Goal: Task Accomplishment & Management: Manage account settings

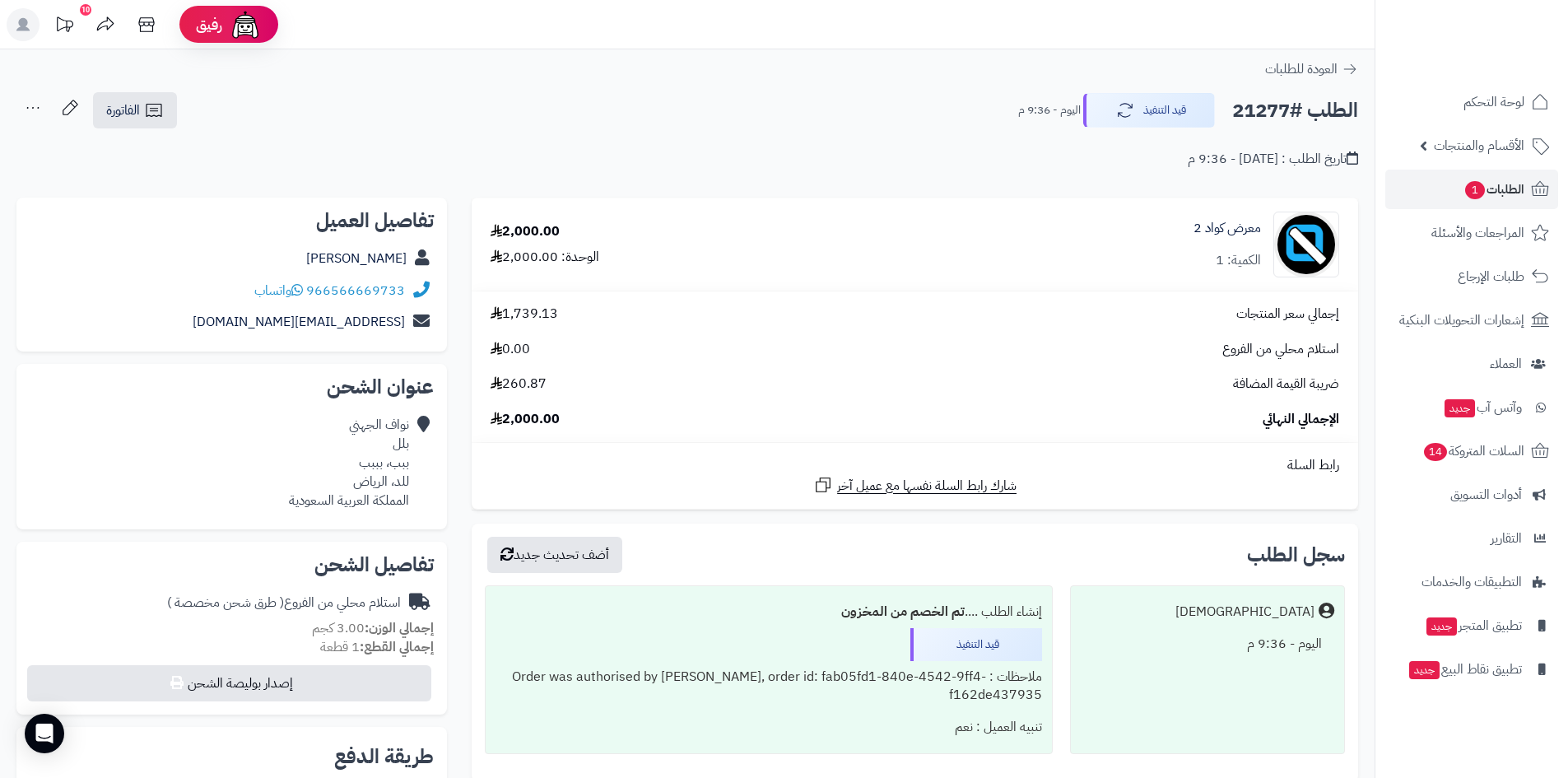
click at [1495, 181] on span "الطلبات 1" at bounding box center [1494, 189] width 61 height 23
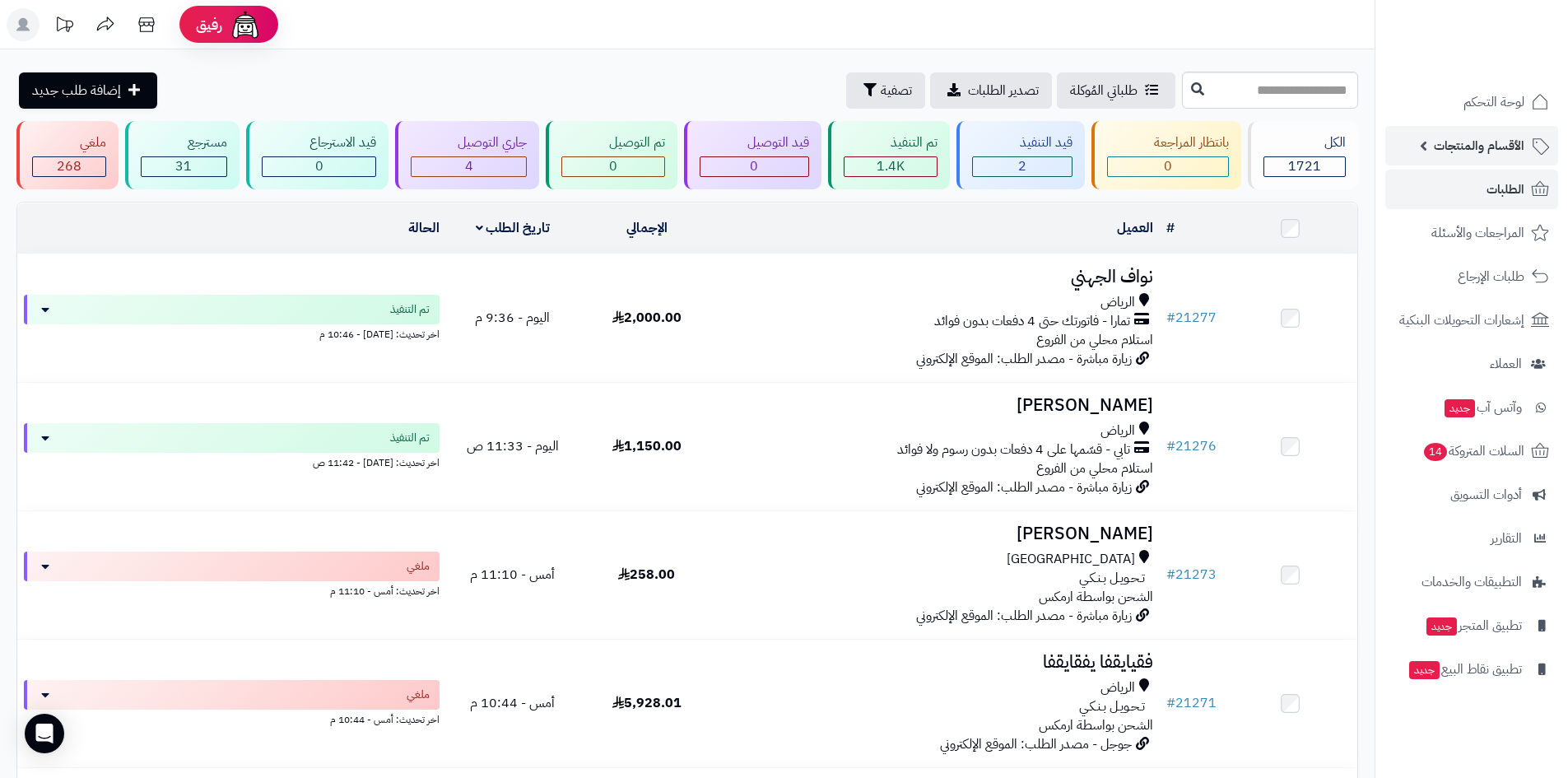
click at [1509, 138] on span "الأقسام والمنتجات" at bounding box center [1479, 145] width 91 height 23
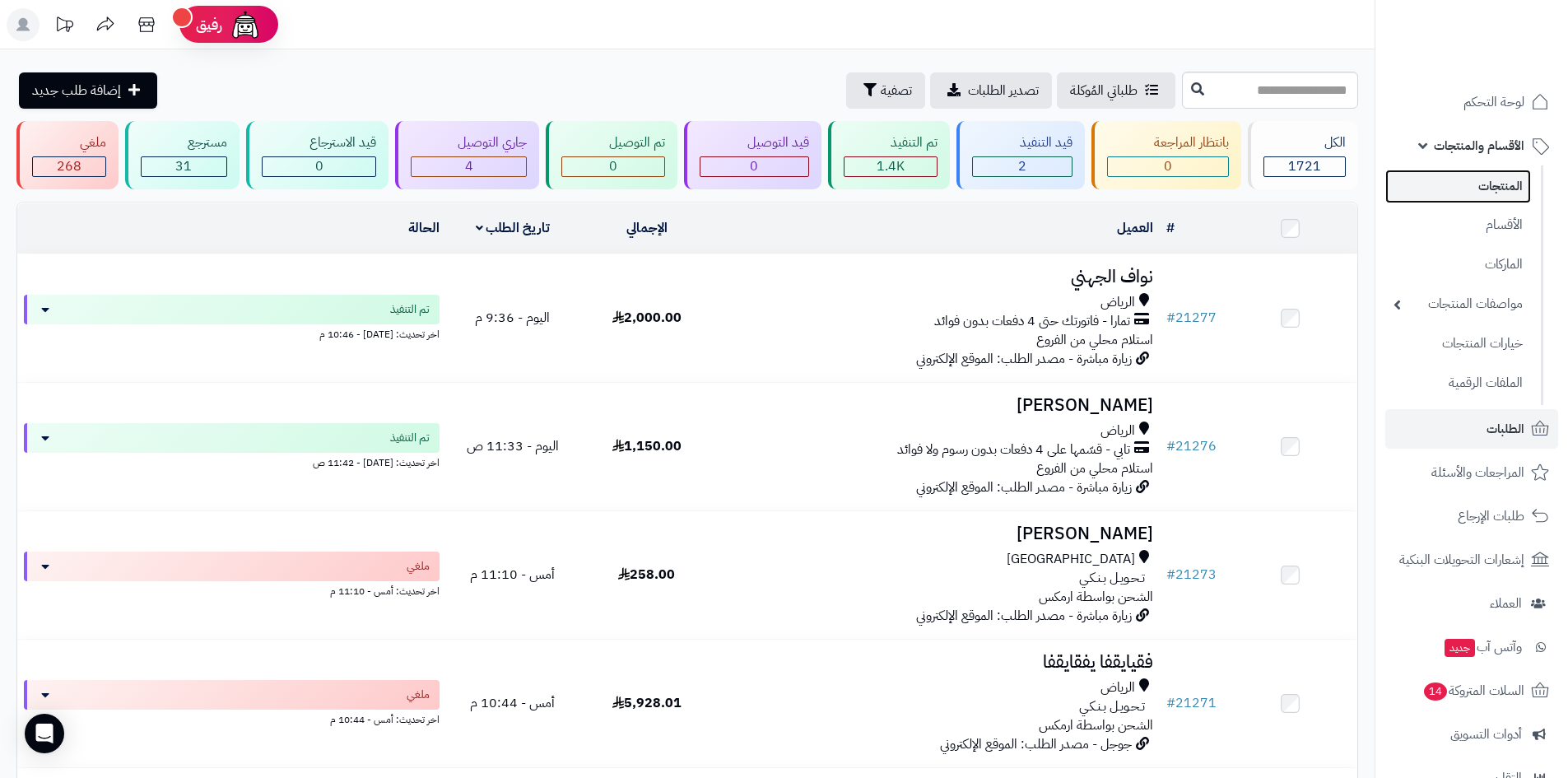
click at [1510, 181] on link "المنتجات" at bounding box center [1459, 186] width 146 height 34
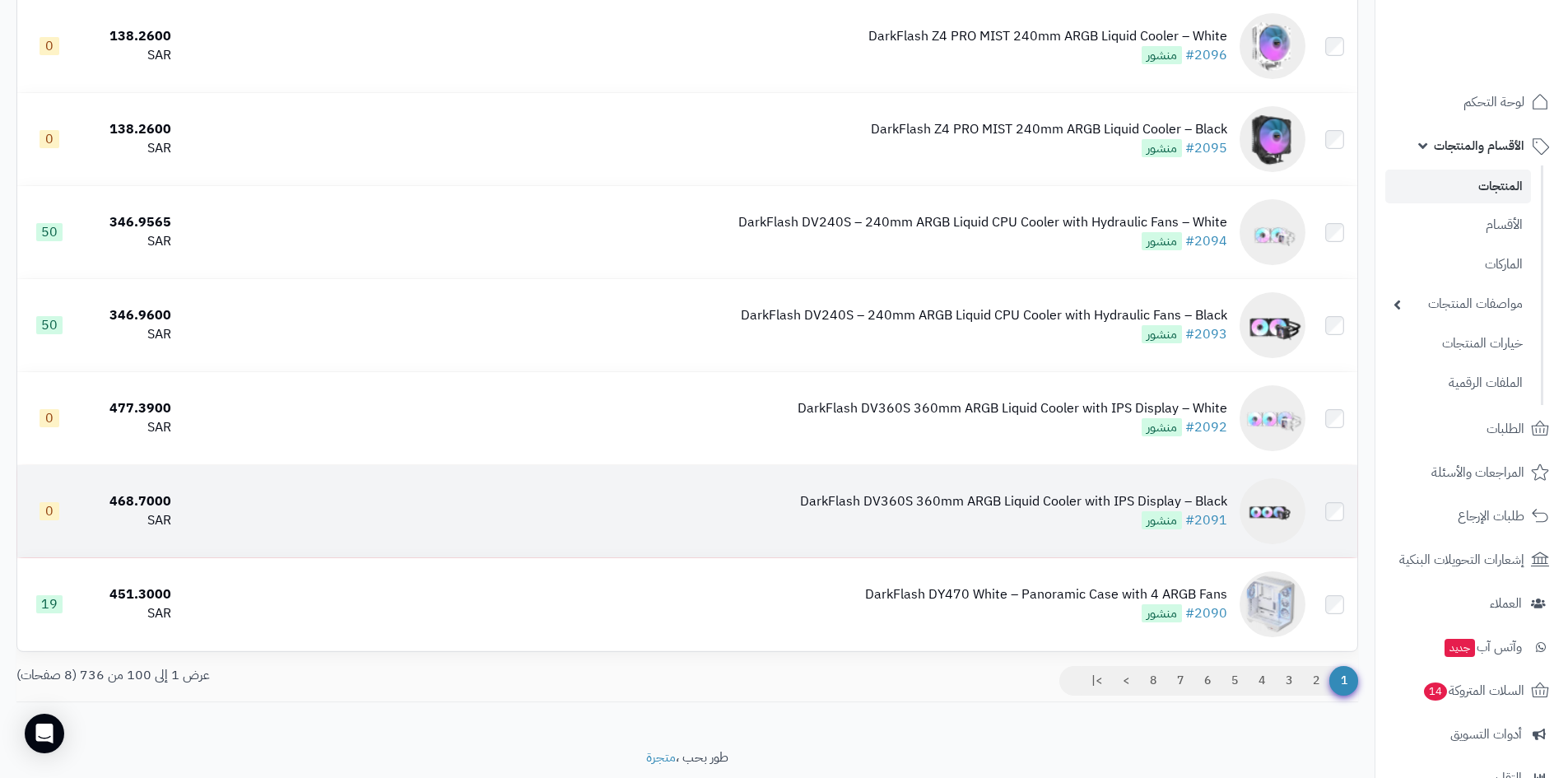
scroll to position [8923, 0]
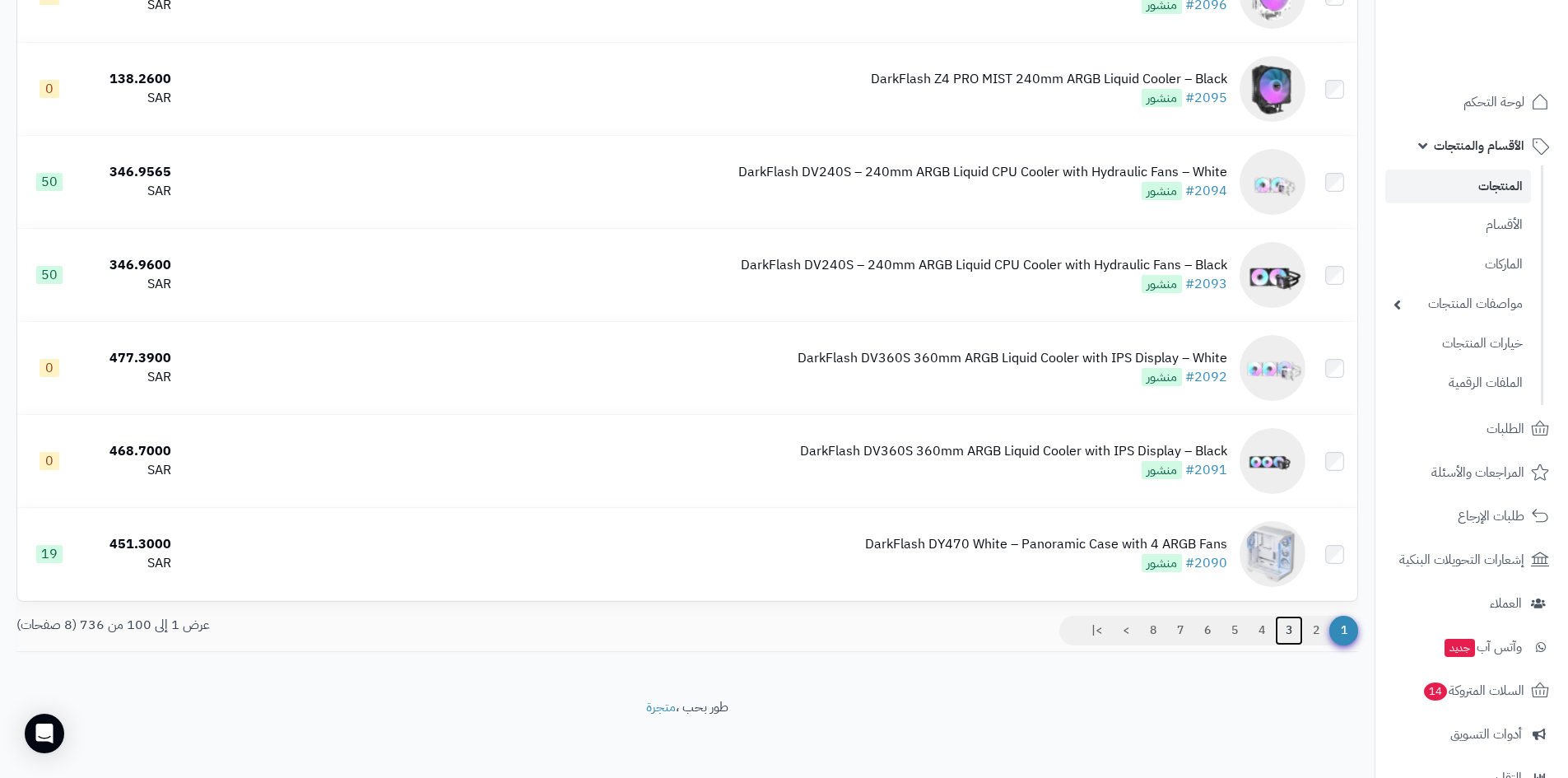
click at [1292, 626] on link "3" at bounding box center [1288, 631] width 28 height 30
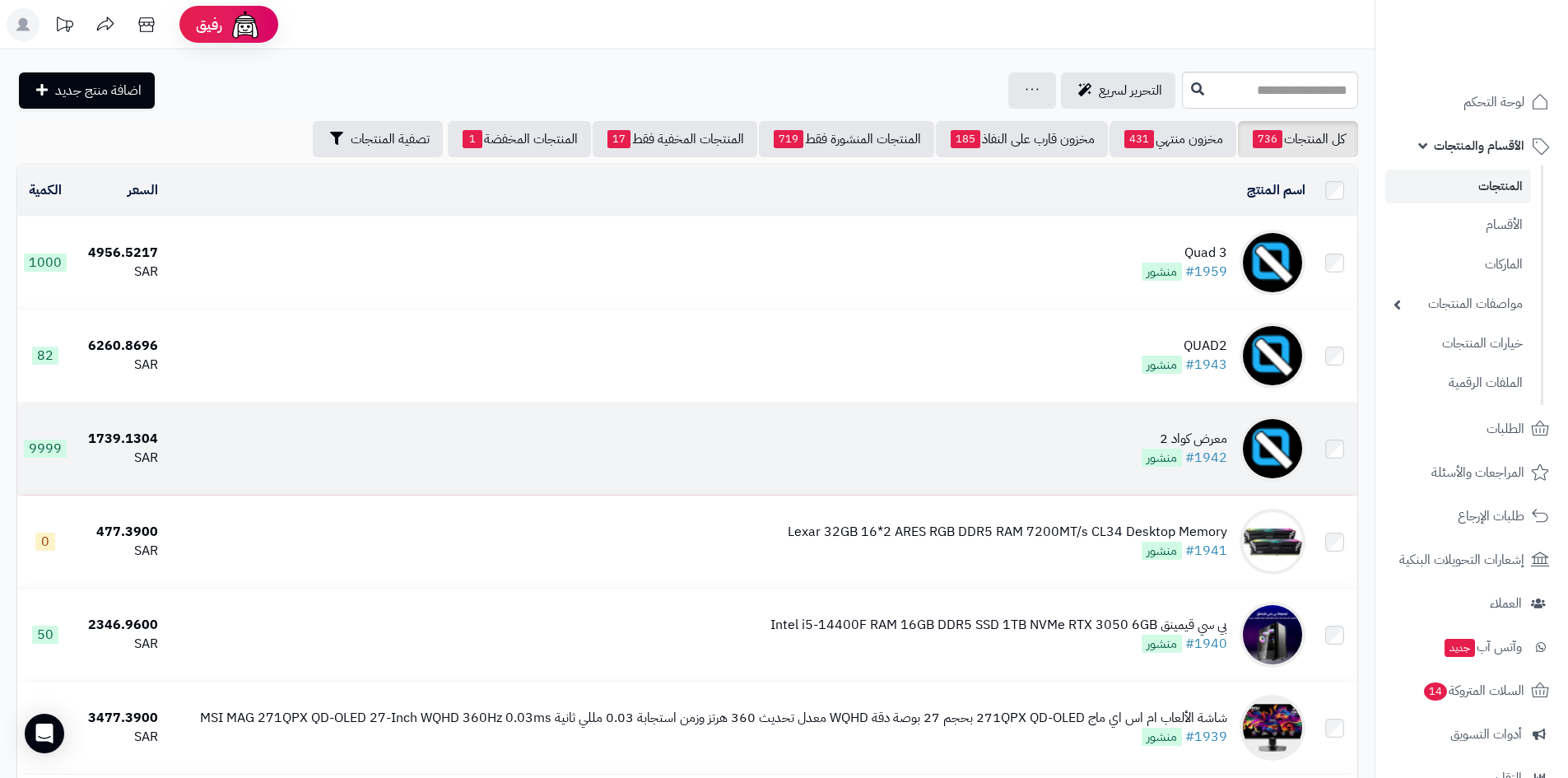
click at [1111, 442] on td "معرض كواد 2 #1942 منشور" at bounding box center [738, 448] width 1148 height 92
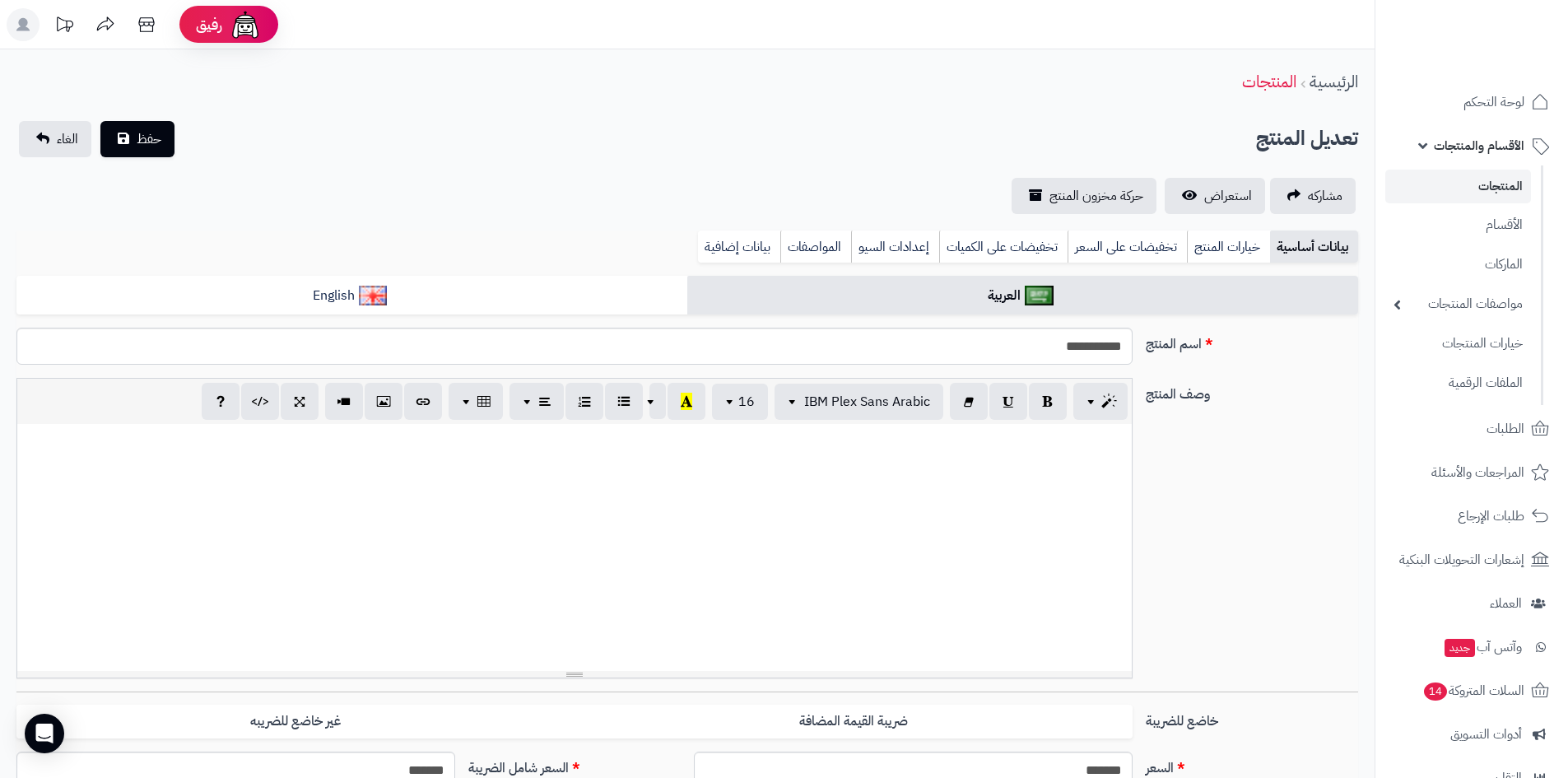
select select
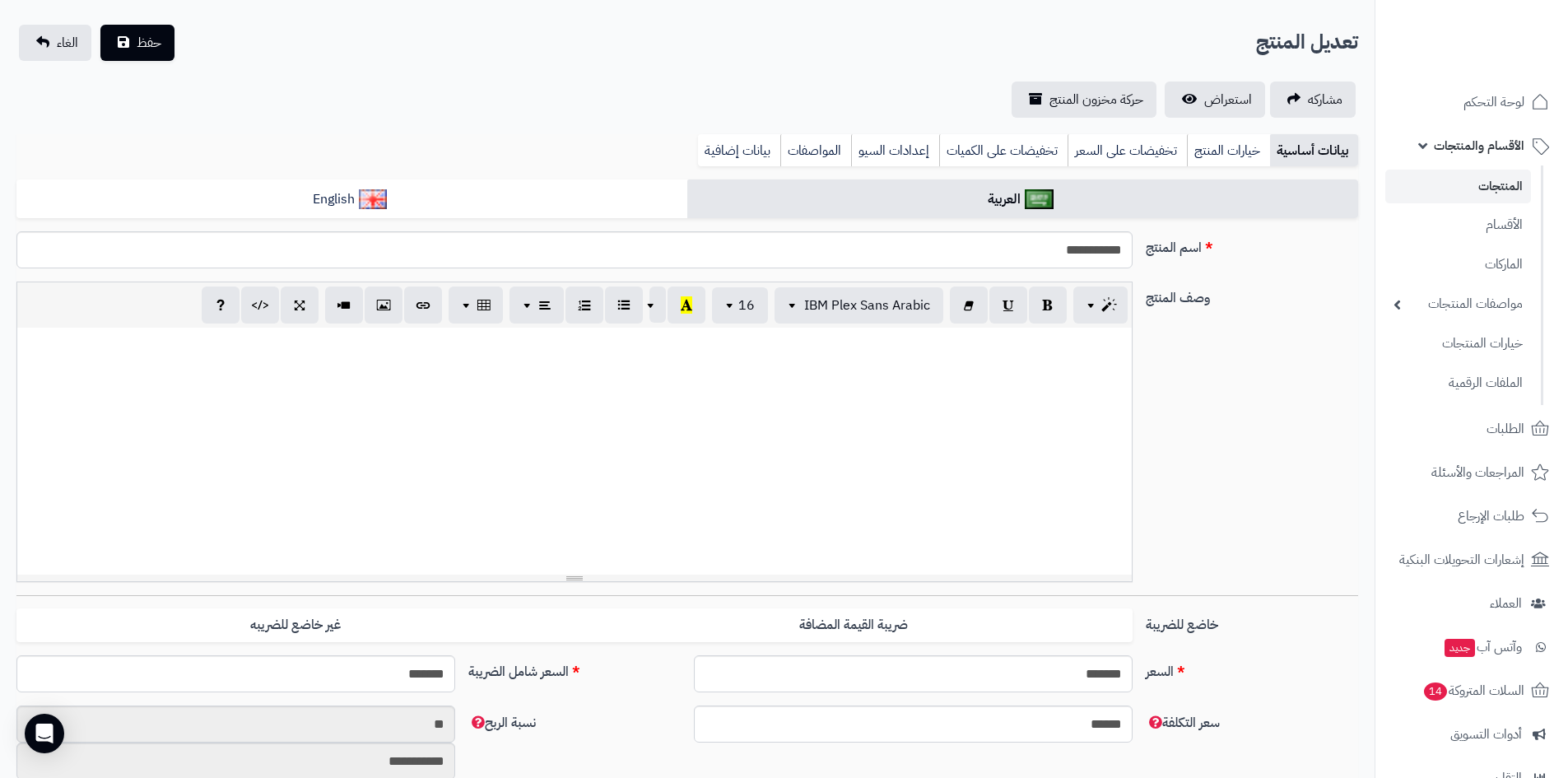
scroll to position [247, 0]
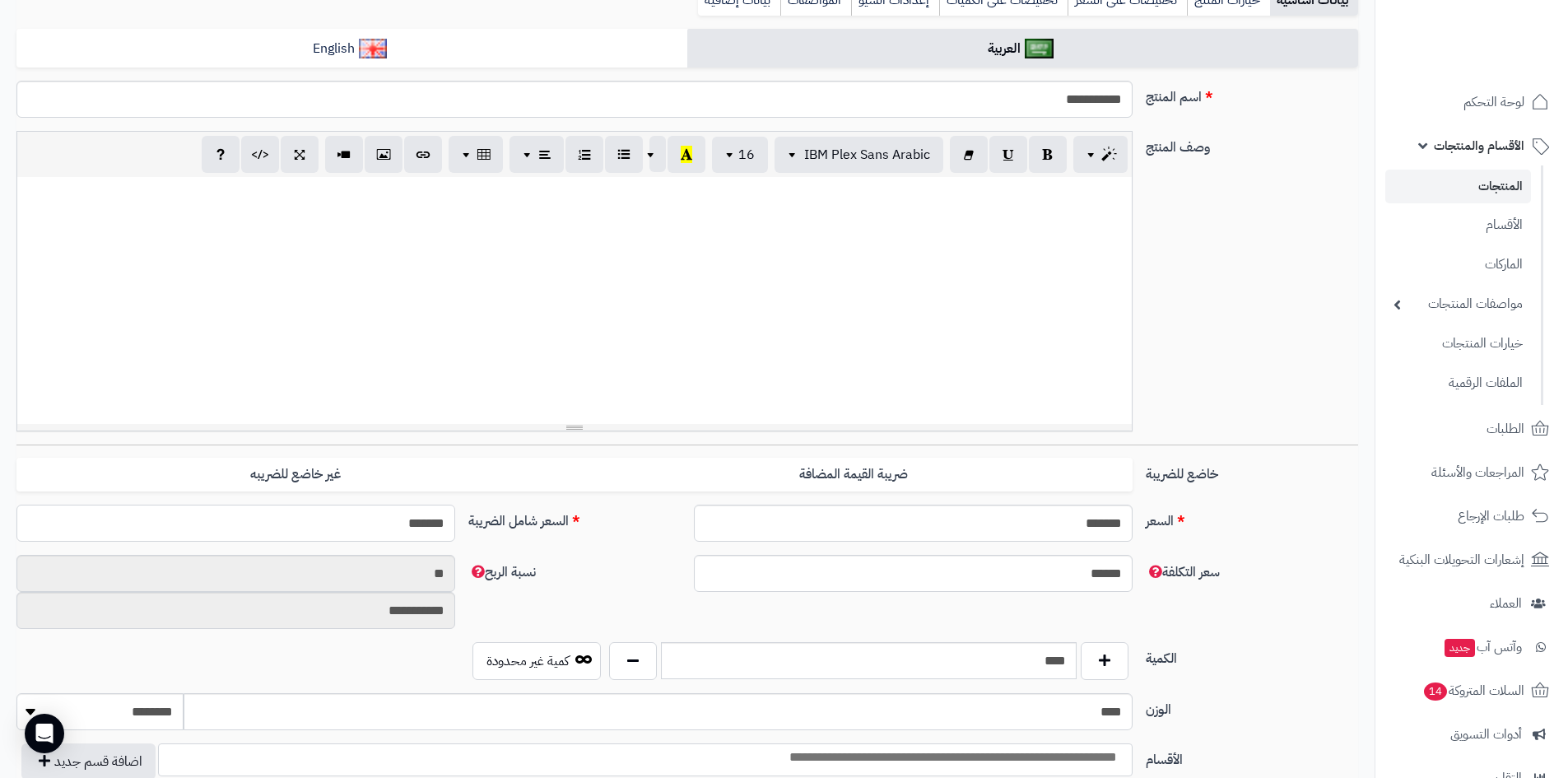
click at [388, 525] on input "*******" at bounding box center [235, 524] width 439 height 37
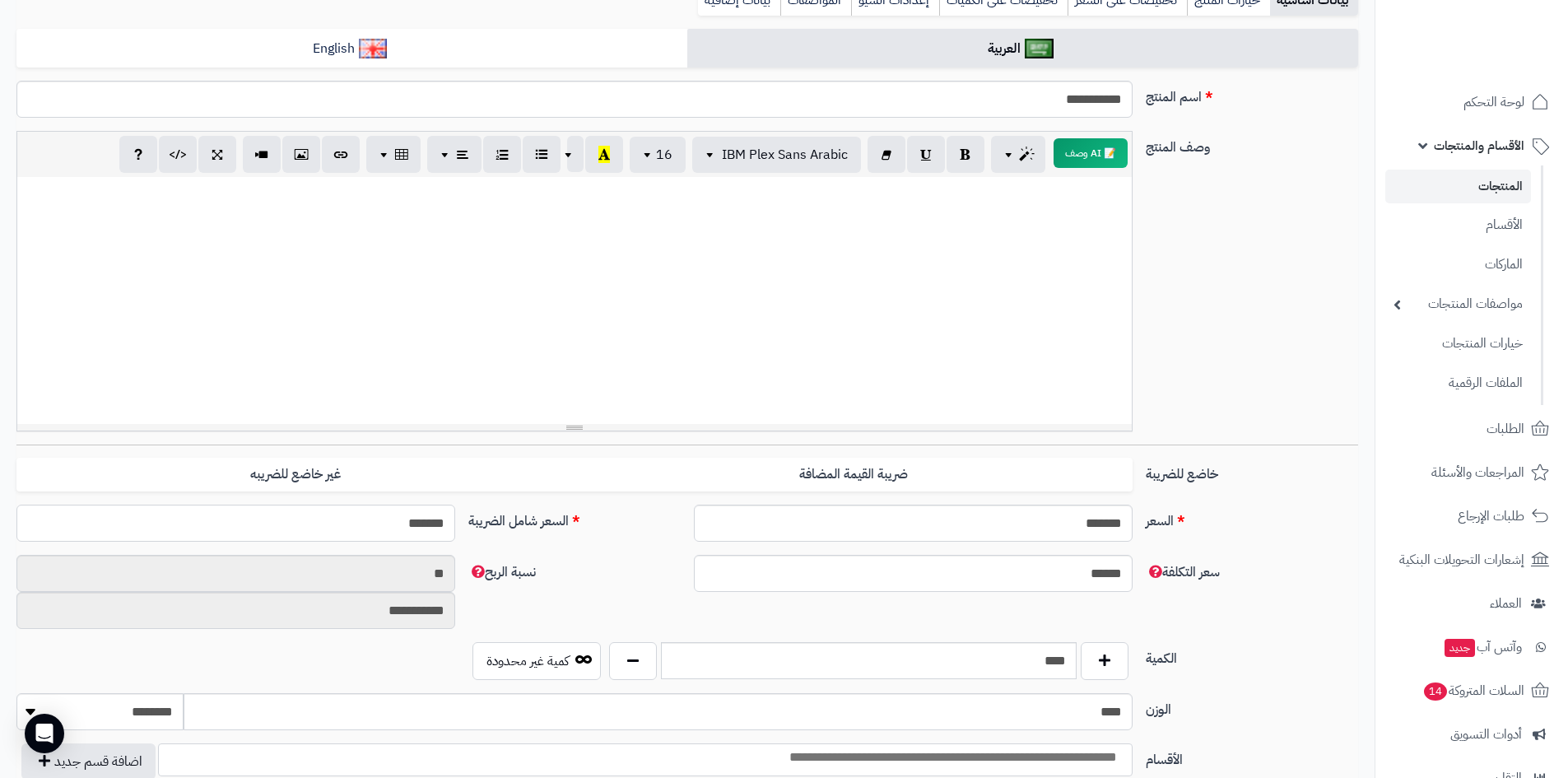
click at [388, 525] on input "*******" at bounding box center [235, 524] width 439 height 37
type input "****"
type input "**********"
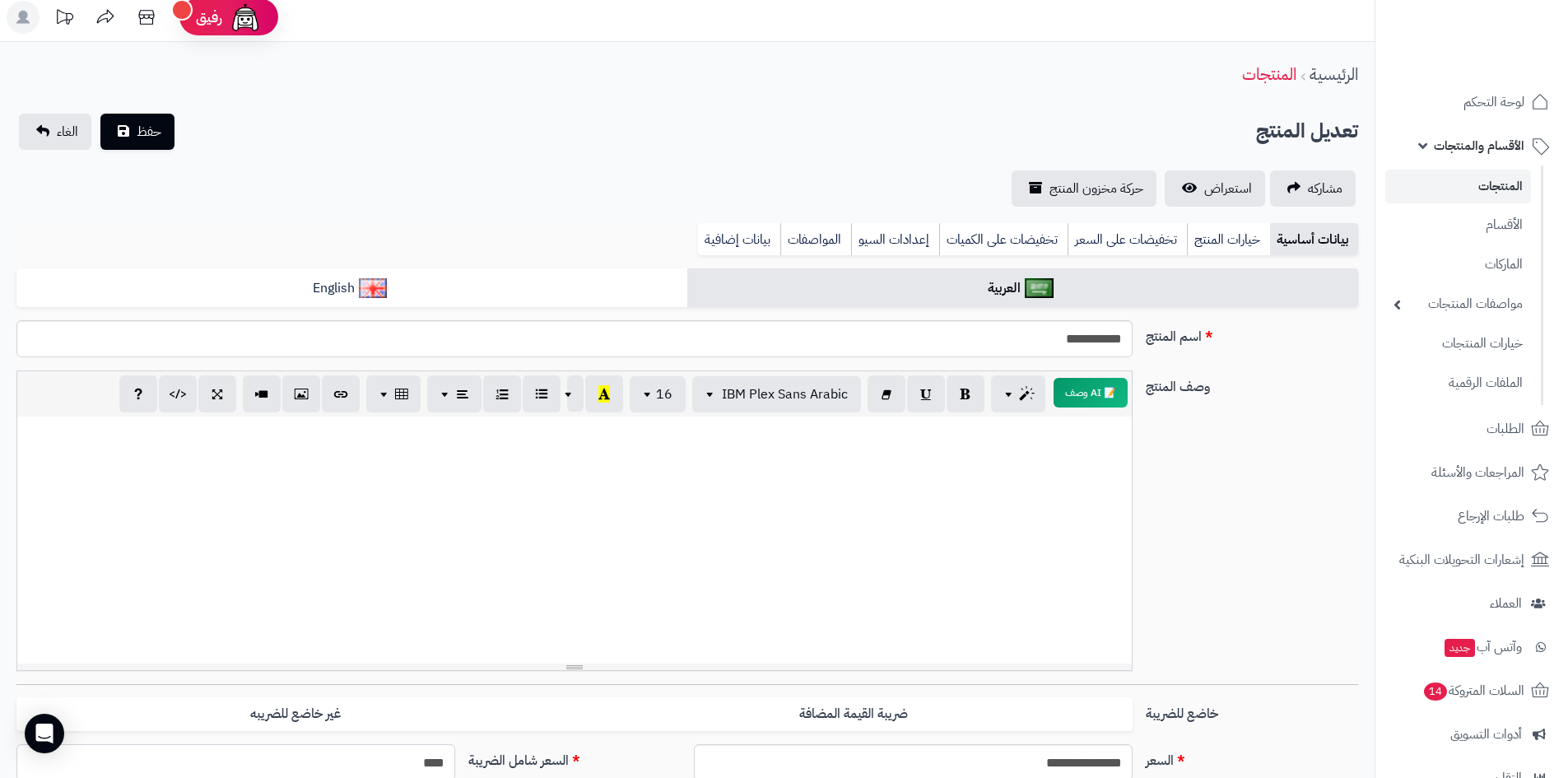
scroll to position [0, 0]
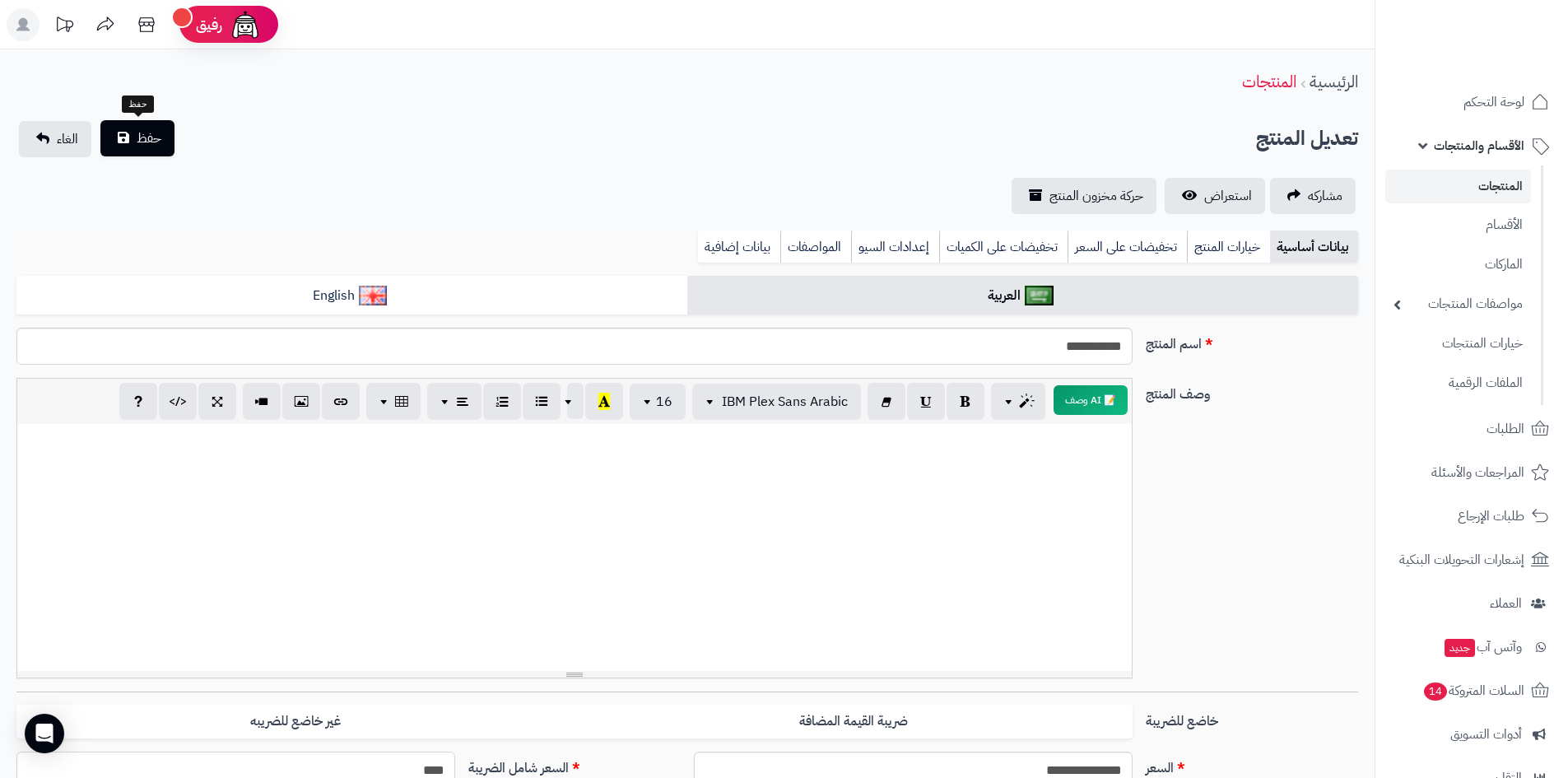
type input "****"
click at [160, 131] on span "حفظ" at bounding box center [148, 138] width 25 height 19
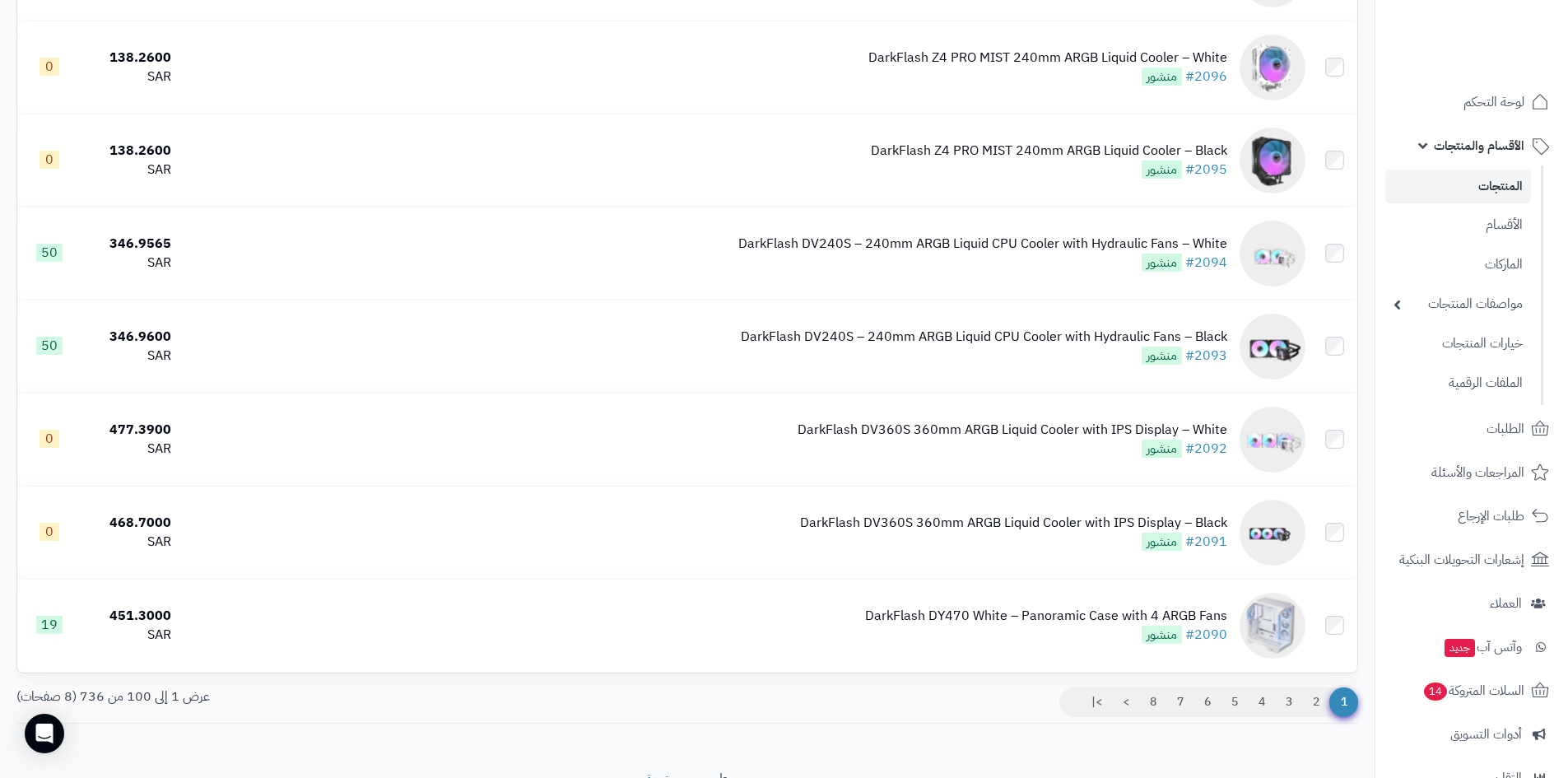
scroll to position [8977, 0]
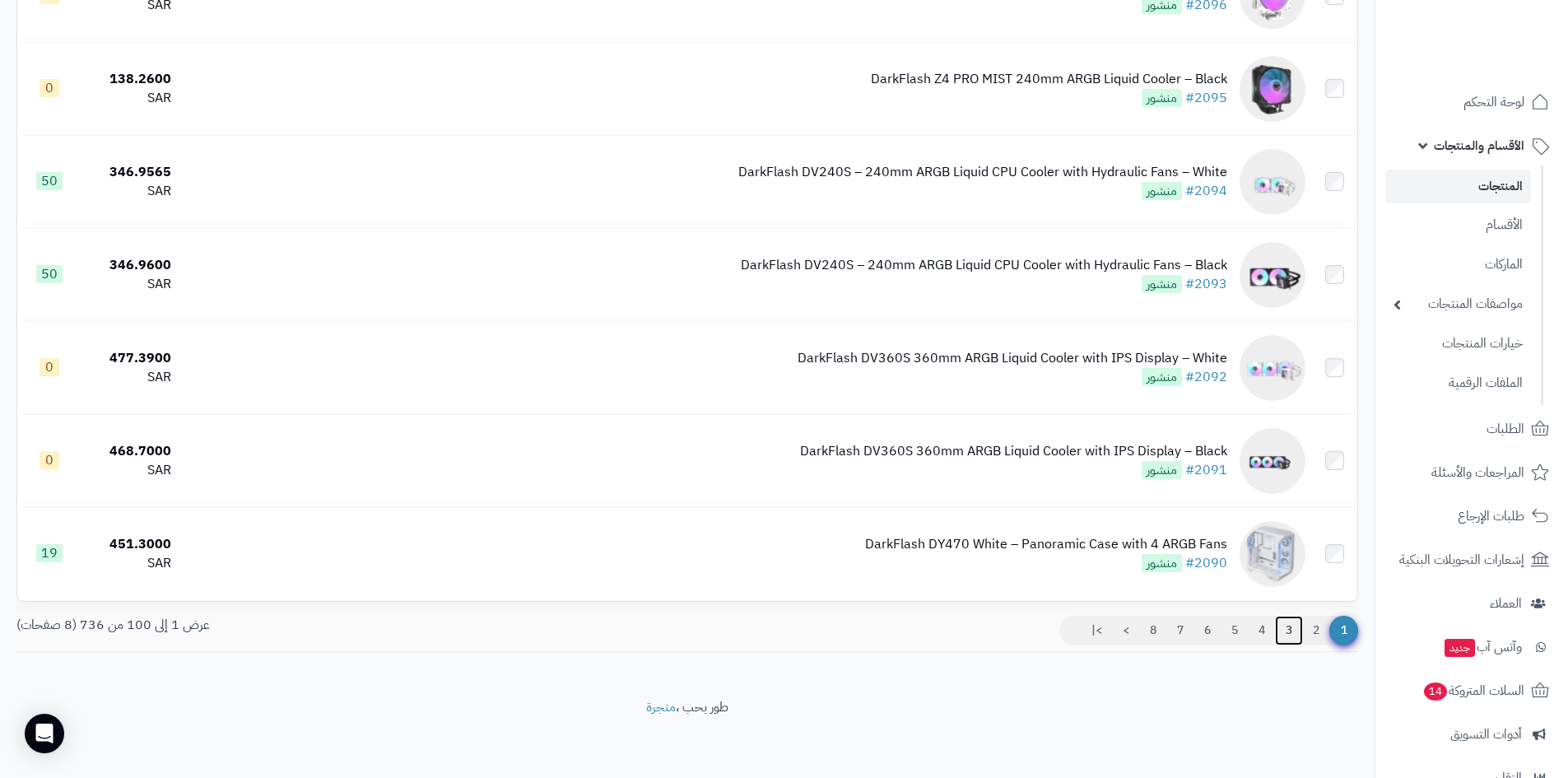
click at [1281, 631] on link "3" at bounding box center [1288, 631] width 28 height 30
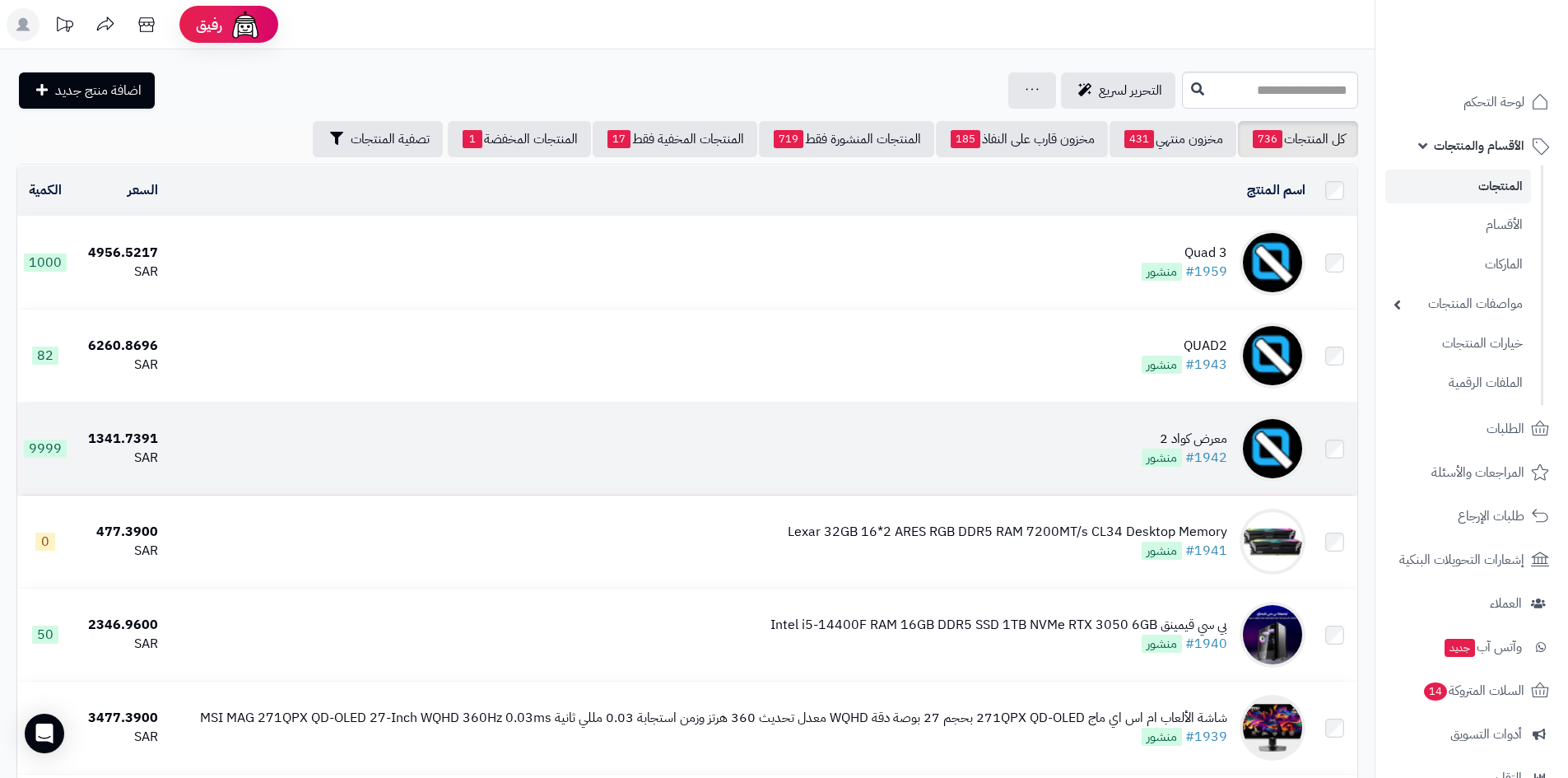
click at [1161, 439] on div "معرض كواد 2" at bounding box center [1184, 439] width 86 height 19
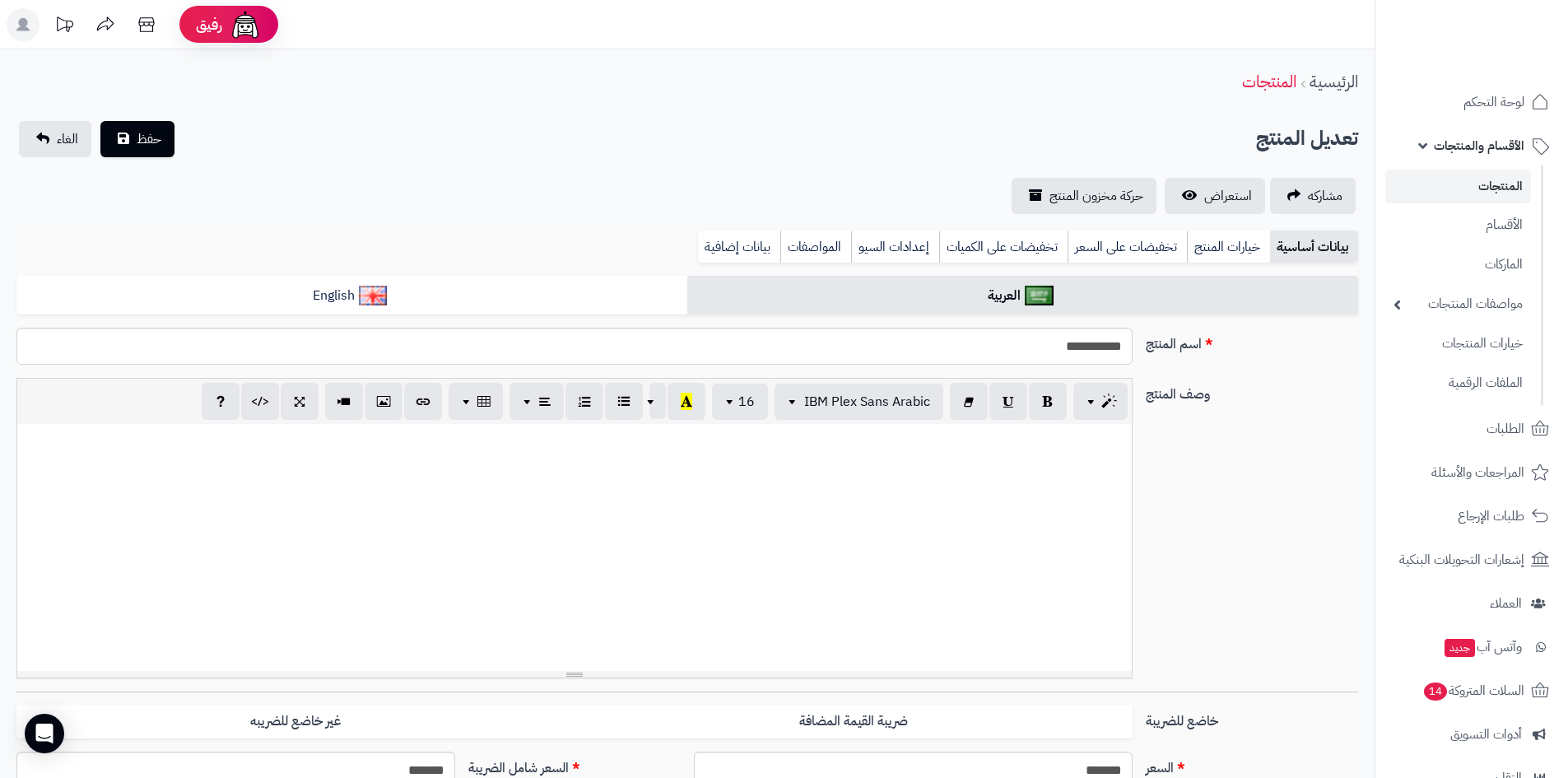
select select
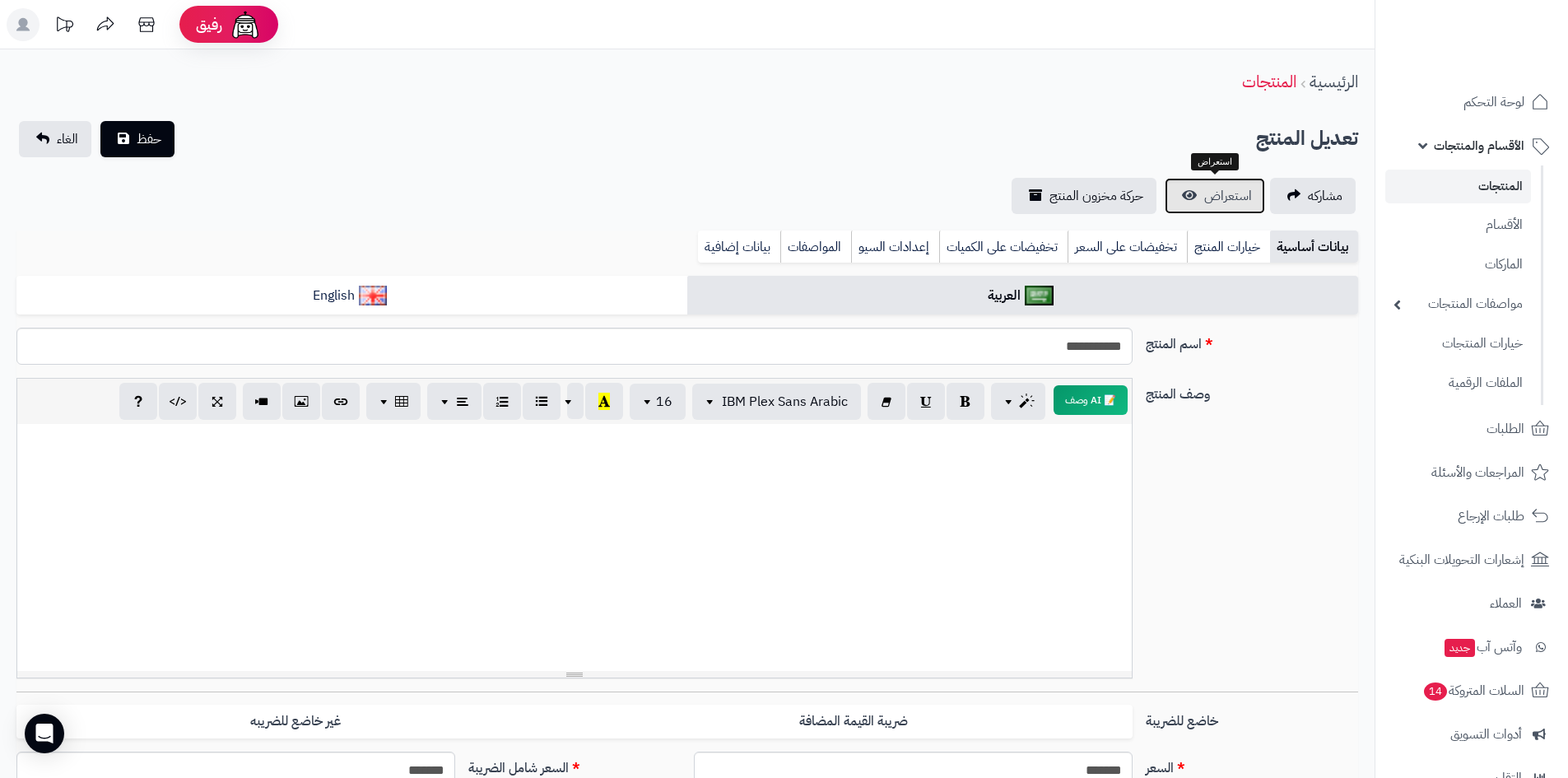
click at [1184, 188] on link "استعراض" at bounding box center [1215, 196] width 101 height 36
click at [1476, 141] on span "الأقسام والمنتجات" at bounding box center [1479, 145] width 91 height 23
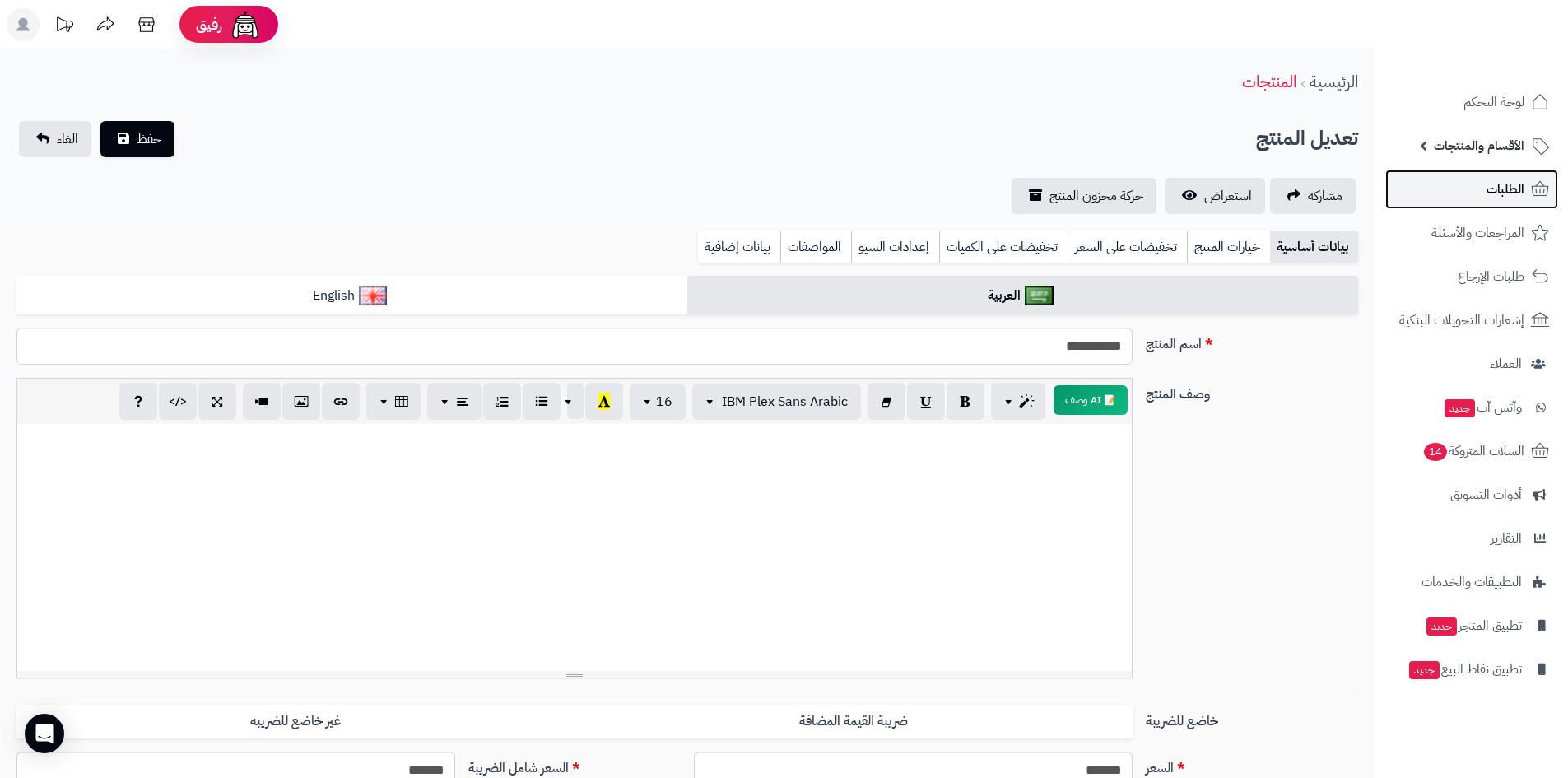
click at [1504, 189] on span "الطلبات" at bounding box center [1505, 189] width 38 height 23
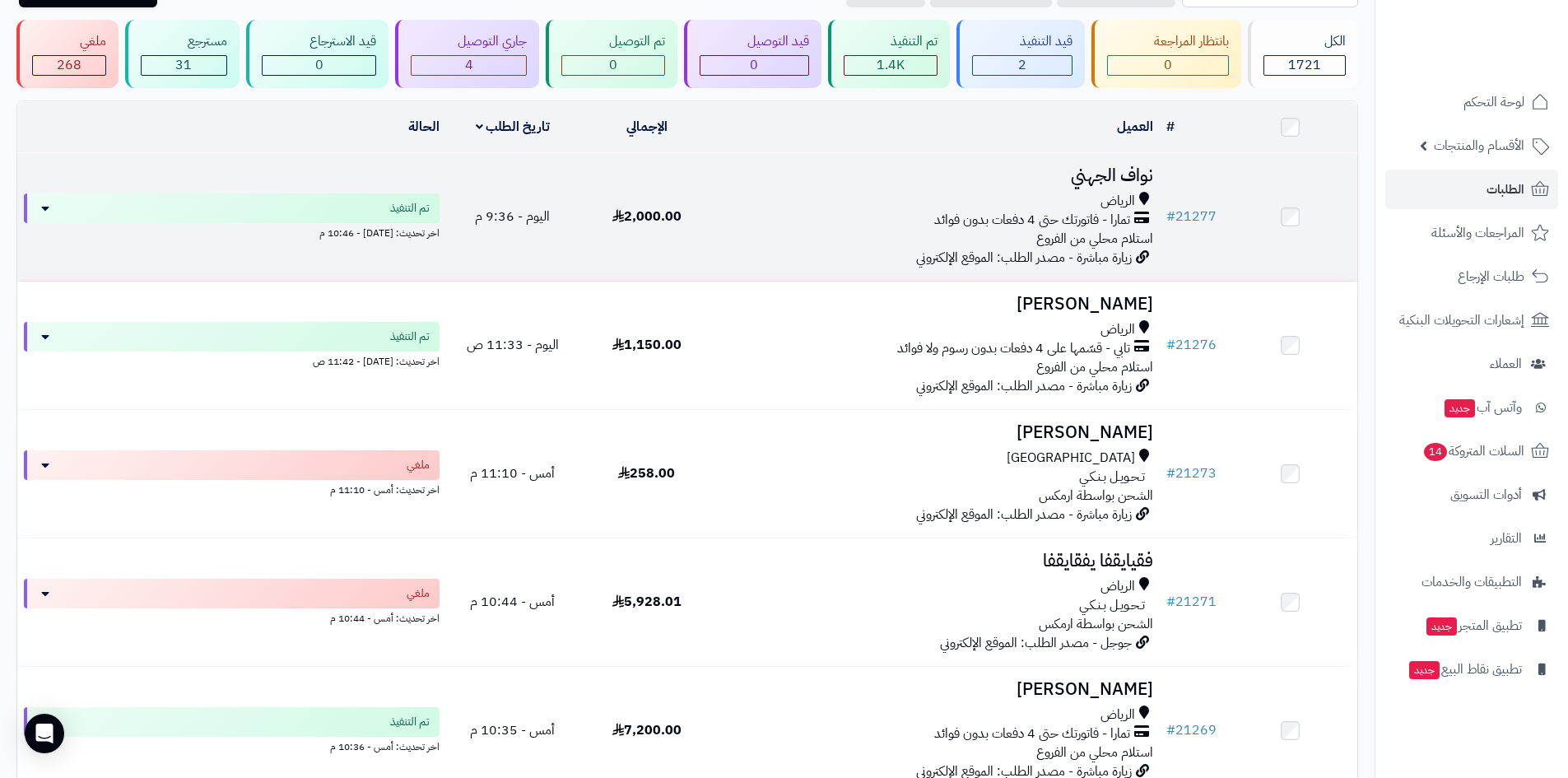
scroll to position [82, 0]
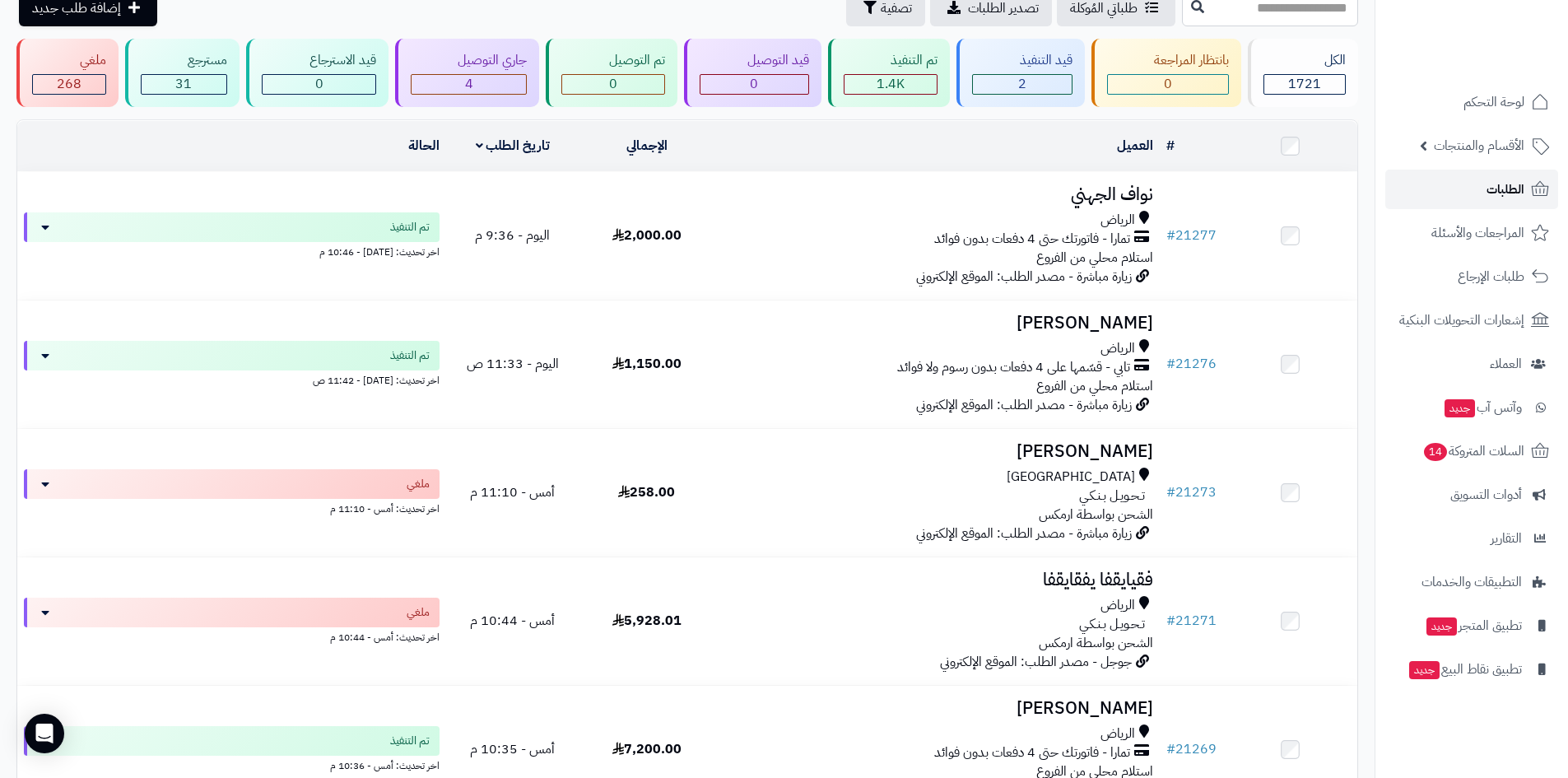
click at [1498, 190] on span "الطلبات" at bounding box center [1505, 189] width 38 height 23
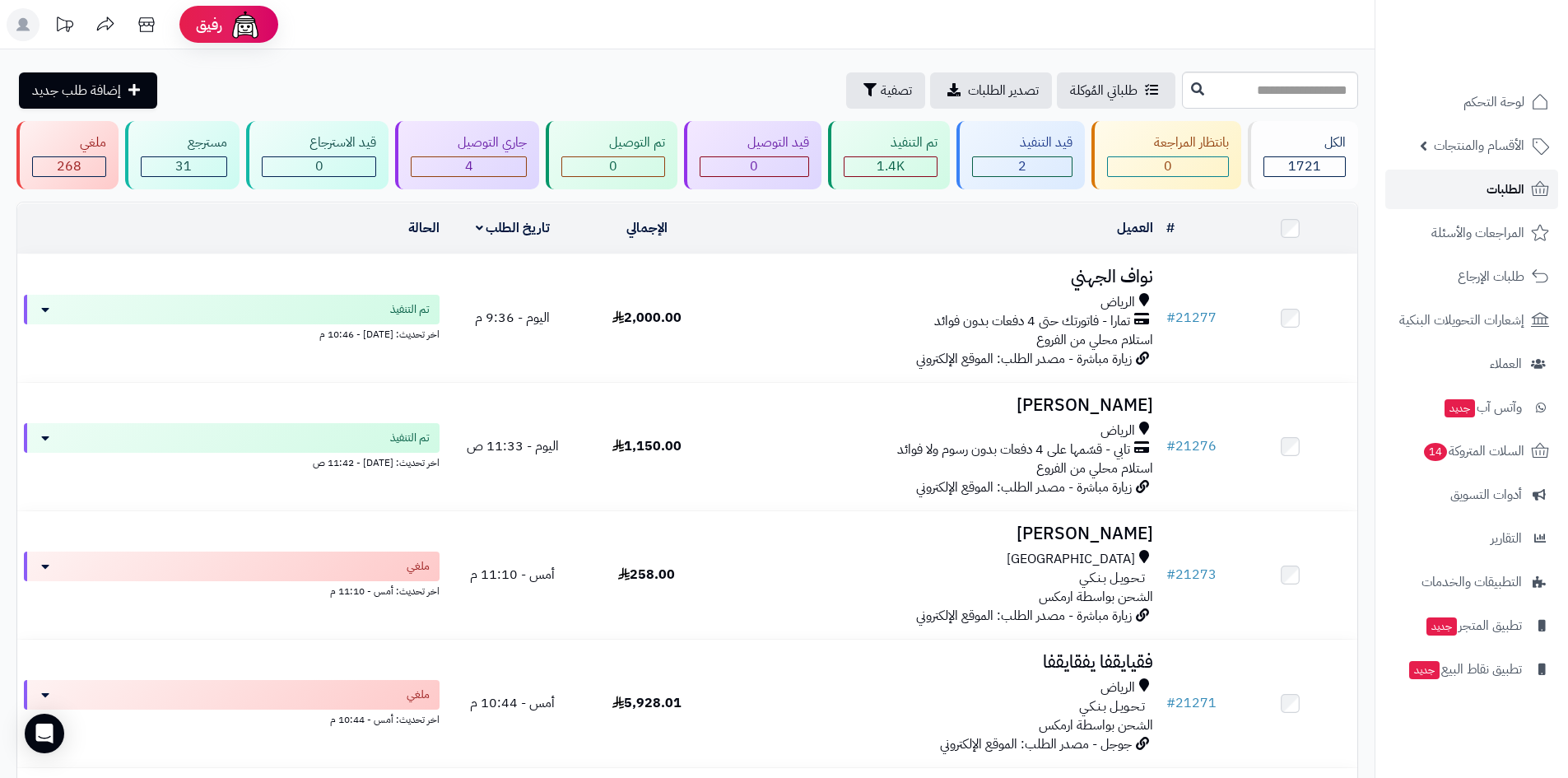
click at [1517, 194] on span "الطلبات" at bounding box center [1505, 189] width 38 height 23
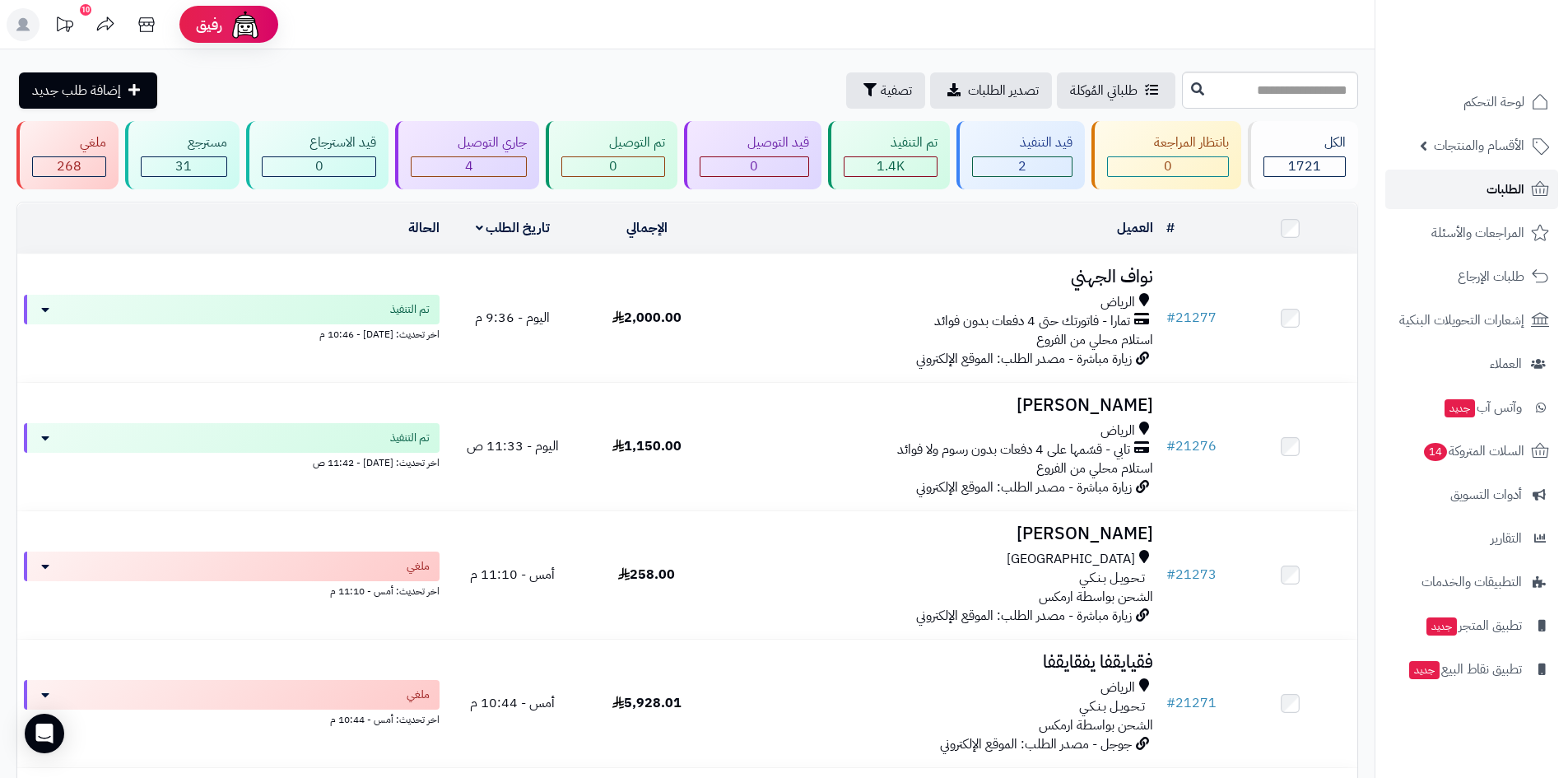
click at [1517, 194] on span "الطلبات" at bounding box center [1505, 189] width 38 height 23
click at [1513, 191] on span "الطلبات" at bounding box center [1505, 189] width 38 height 23
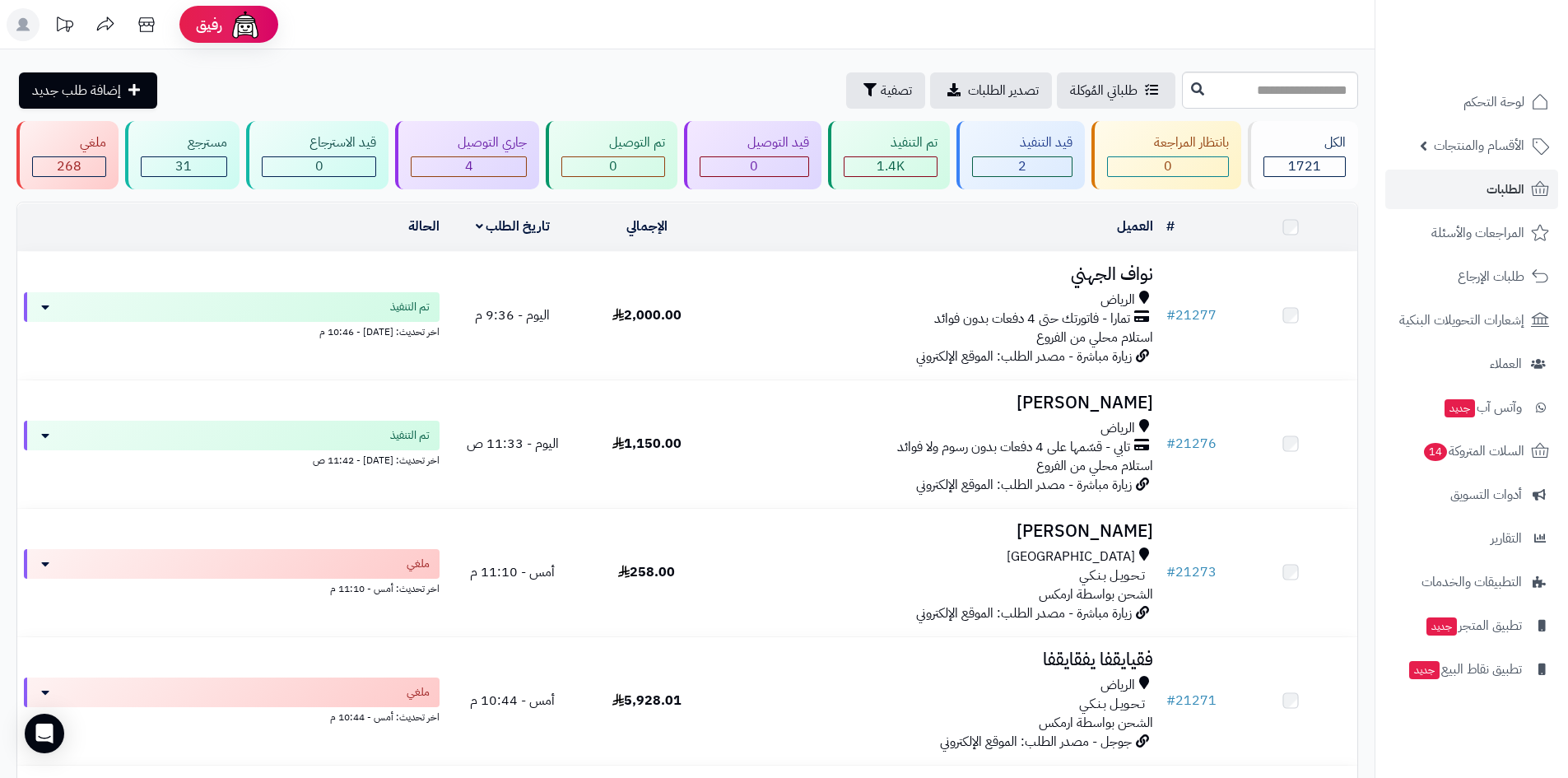
click at [1511, 189] on span "الطلبات" at bounding box center [1505, 189] width 38 height 23
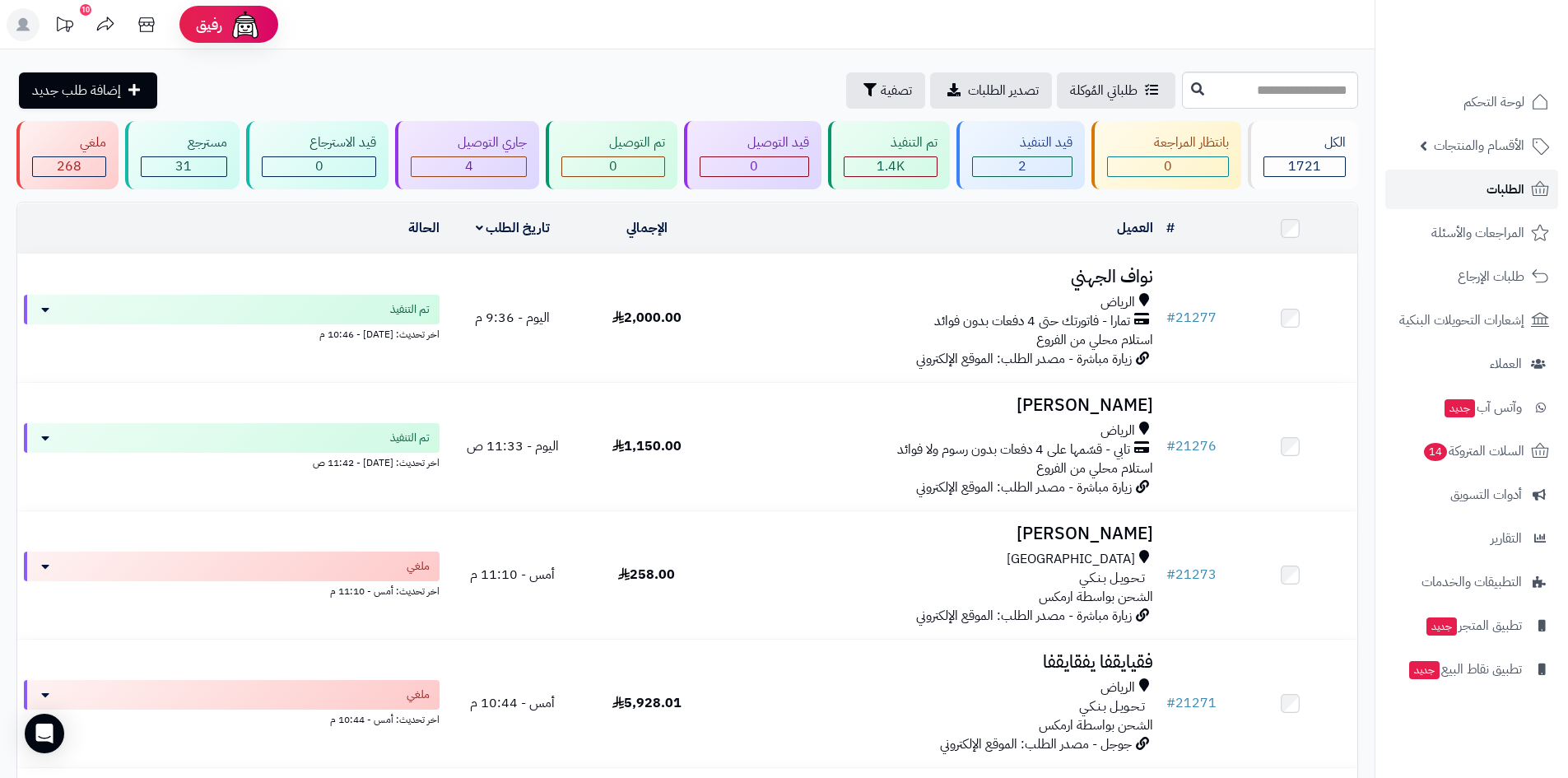
click at [1511, 189] on span "الطلبات" at bounding box center [1505, 189] width 38 height 23
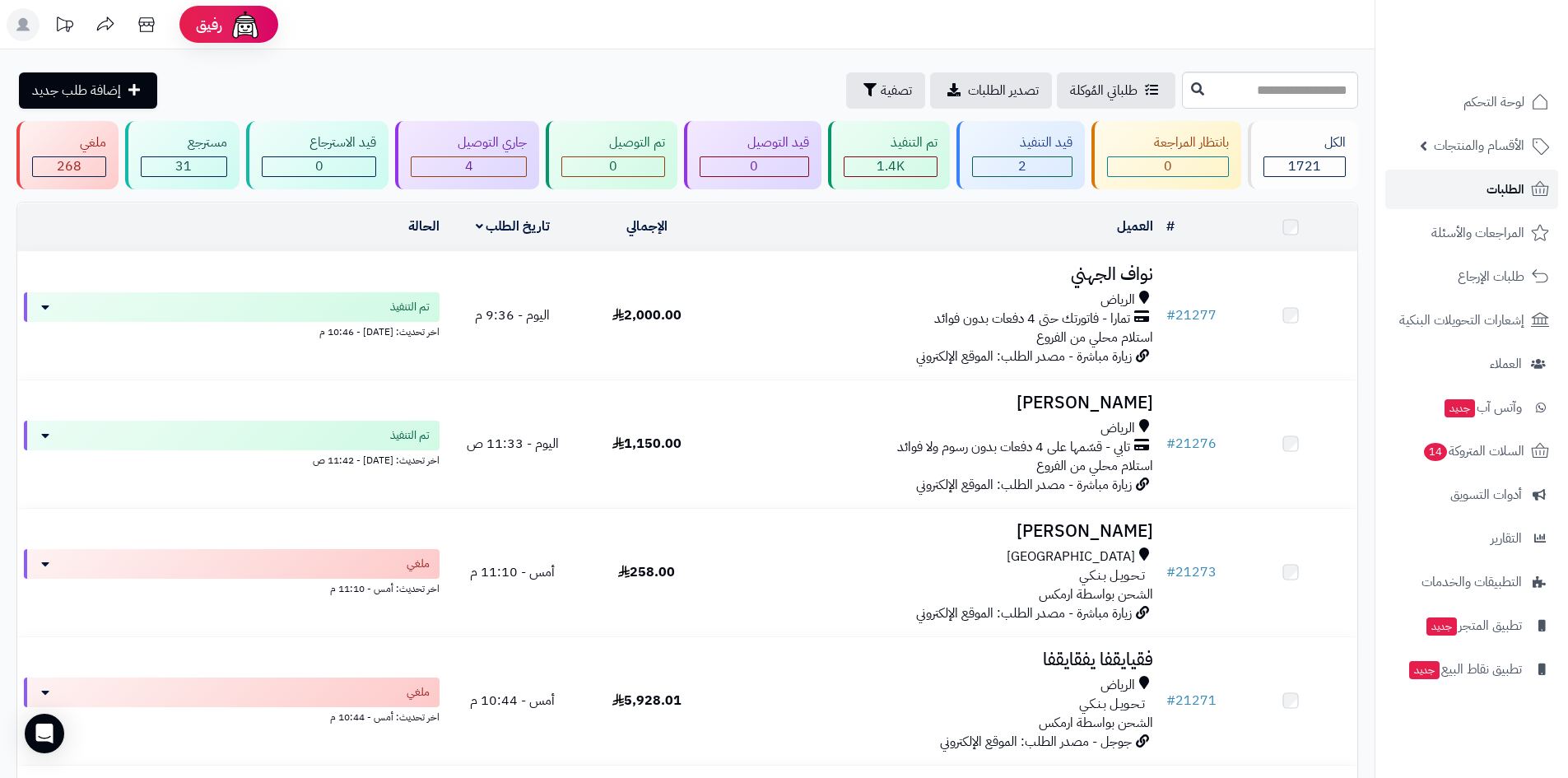
click at [1511, 189] on span "الطلبات" at bounding box center [1505, 189] width 38 height 23
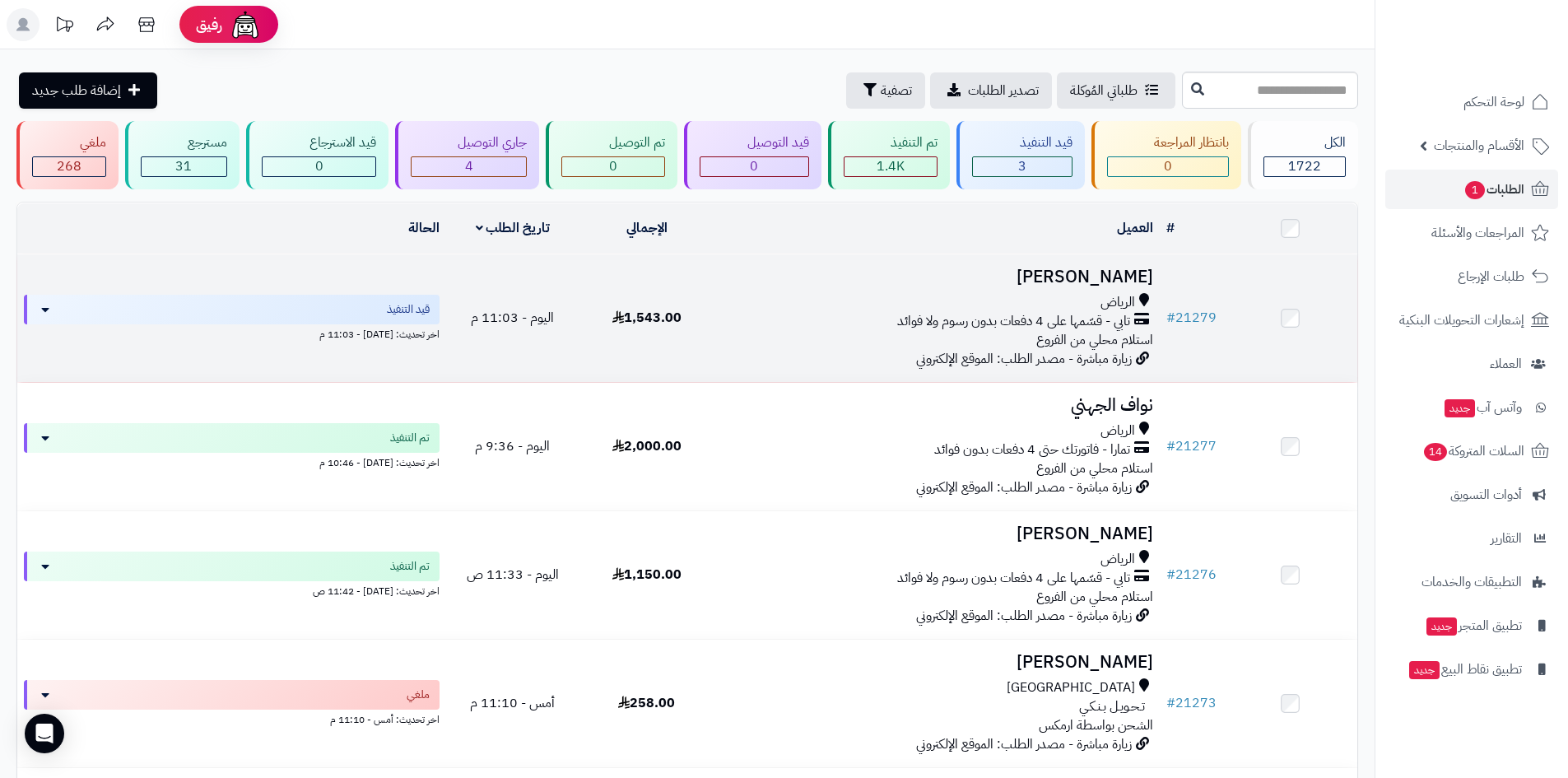
click at [780, 312] on div "تابي - قسّمها على 4 دفعات بدون رسوم ولا فوائد" at bounding box center [936, 321] width 433 height 19
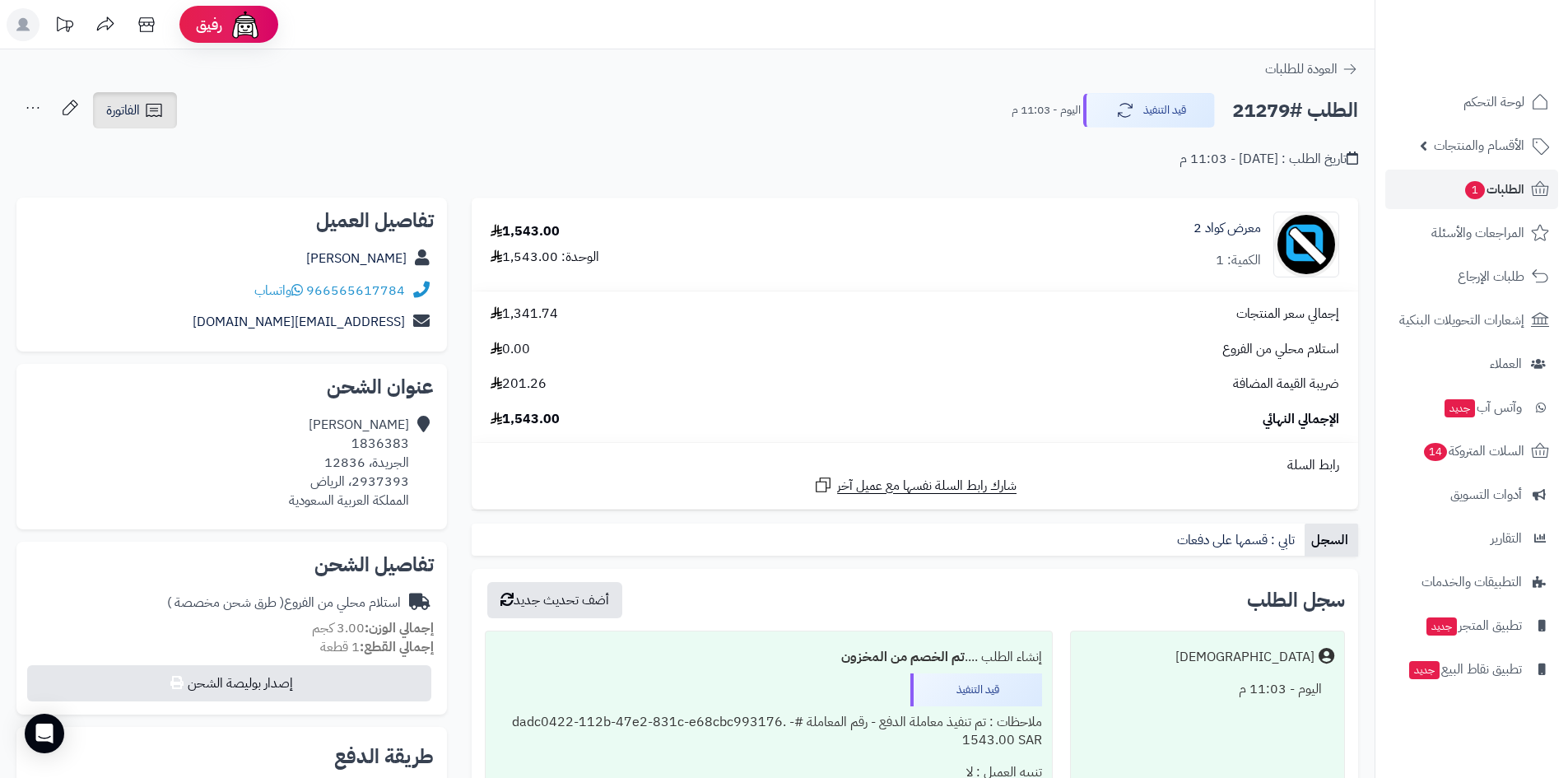
drag, startPoint x: 149, startPoint y: 107, endPoint x: 164, endPoint y: 124, distance: 22.7
click at [149, 107] on icon at bounding box center [153, 110] width 19 height 19
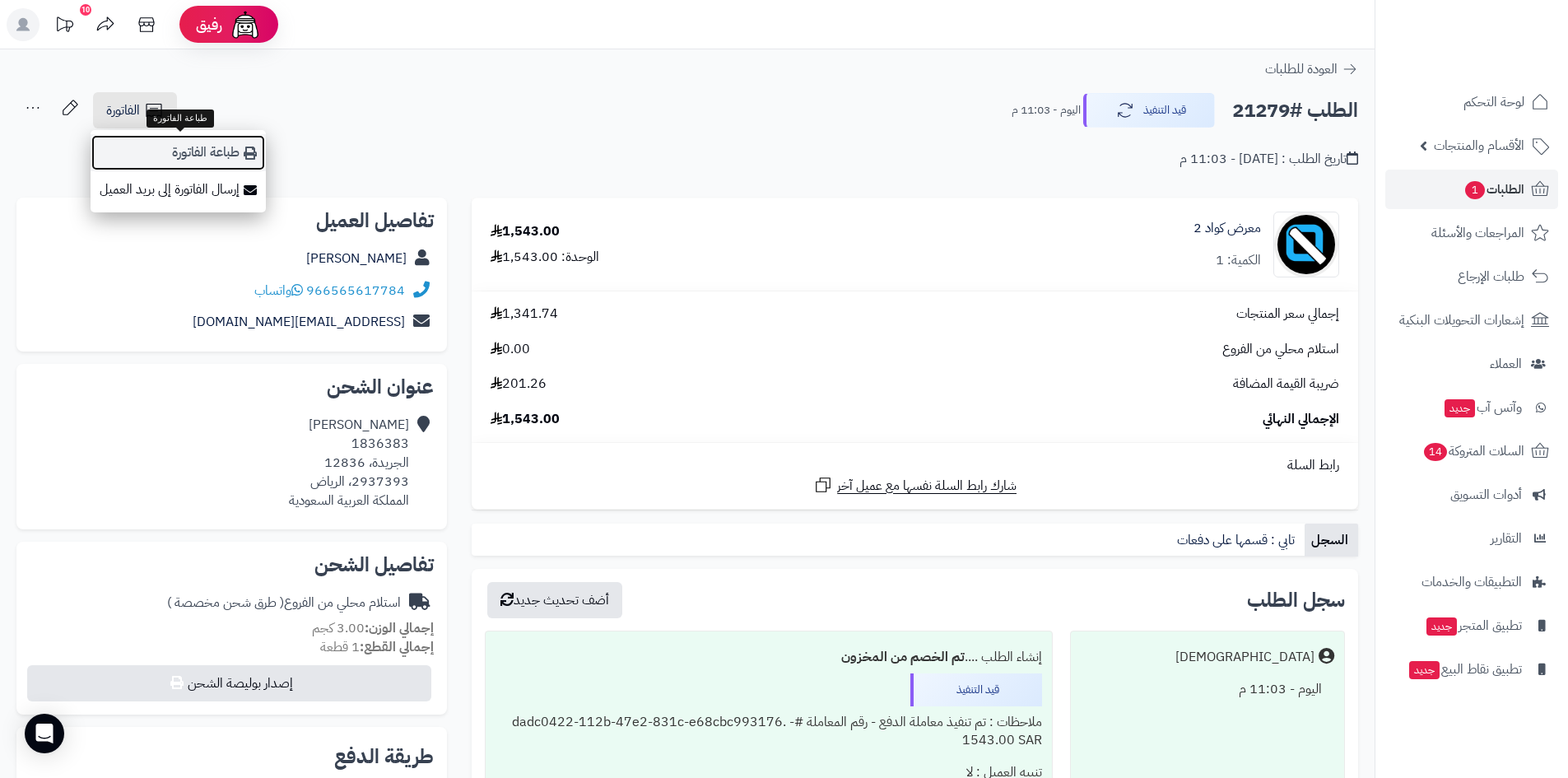
click at [233, 161] on link "طباعة الفاتورة" at bounding box center [178, 153] width 175 height 37
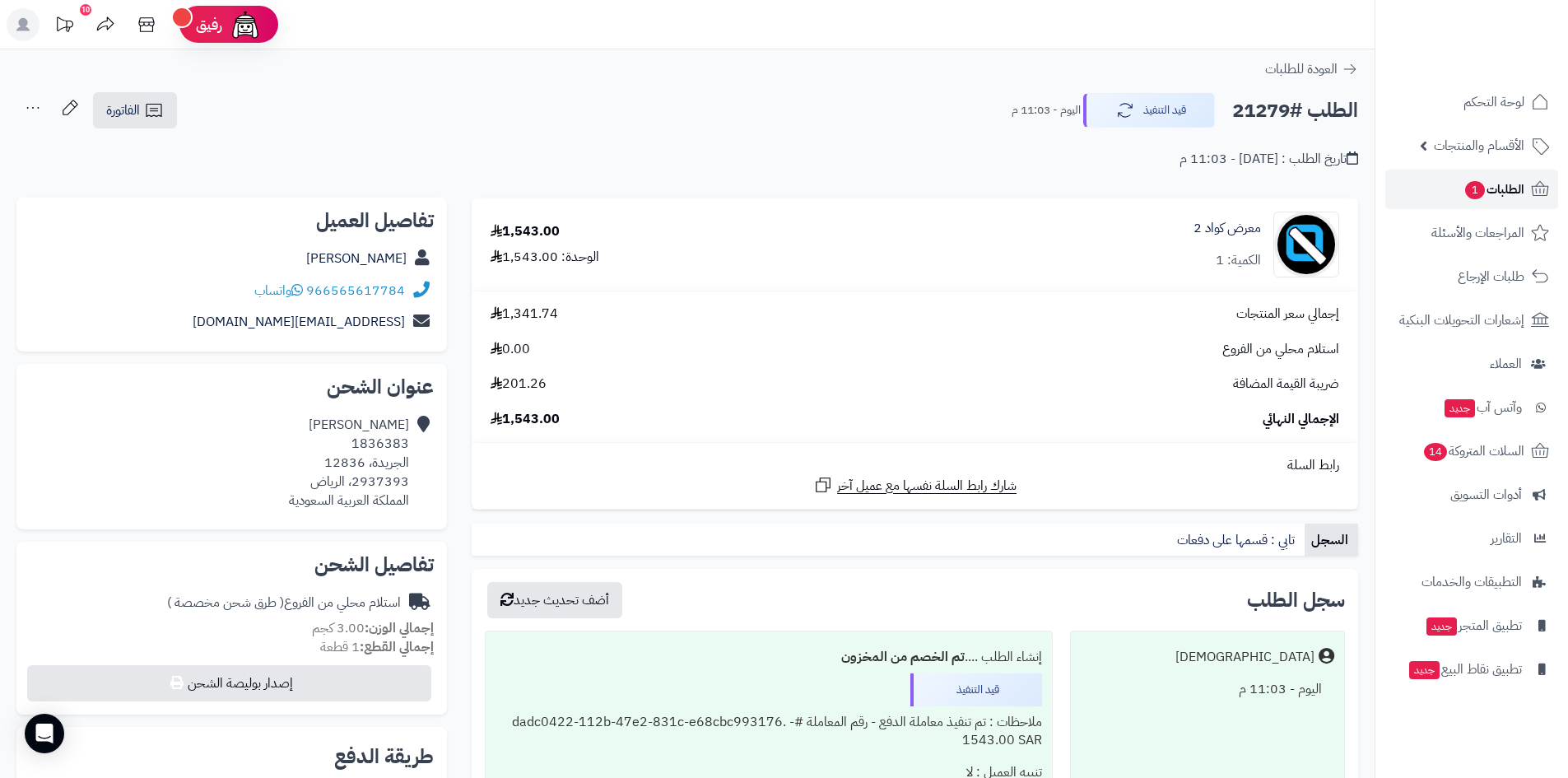
click at [1497, 190] on span "الطلبات 1" at bounding box center [1494, 189] width 61 height 23
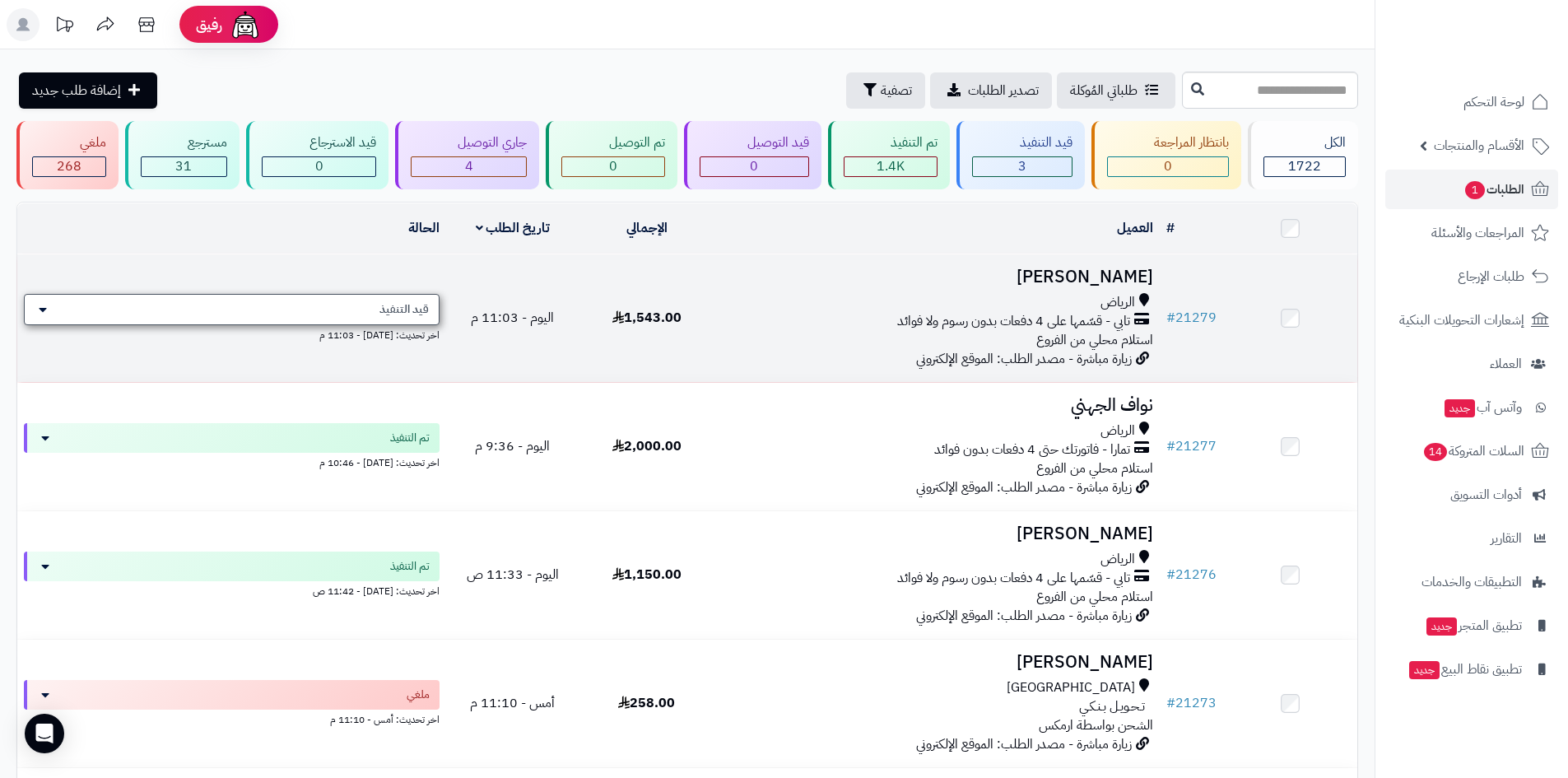
click at [412, 303] on span "قيد التنفيذ" at bounding box center [404, 309] width 49 height 16
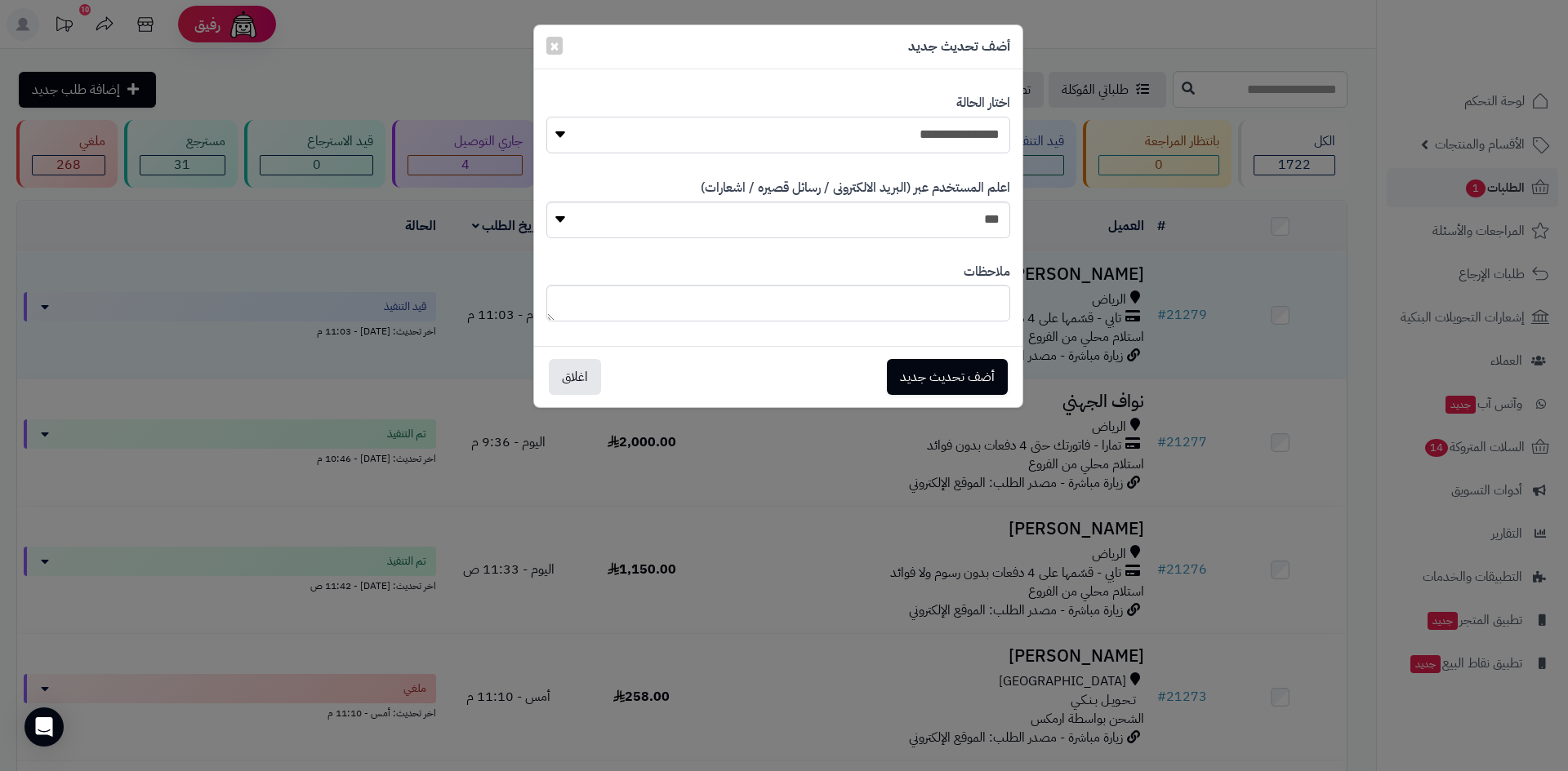
click at [988, 138] on select "**********" at bounding box center [778, 135] width 464 height 37
select select "*"
click at [546, 117] on select "**********" at bounding box center [778, 135] width 464 height 37
click at [972, 373] on button "أضف تحديث جديد" at bounding box center [947, 376] width 121 height 36
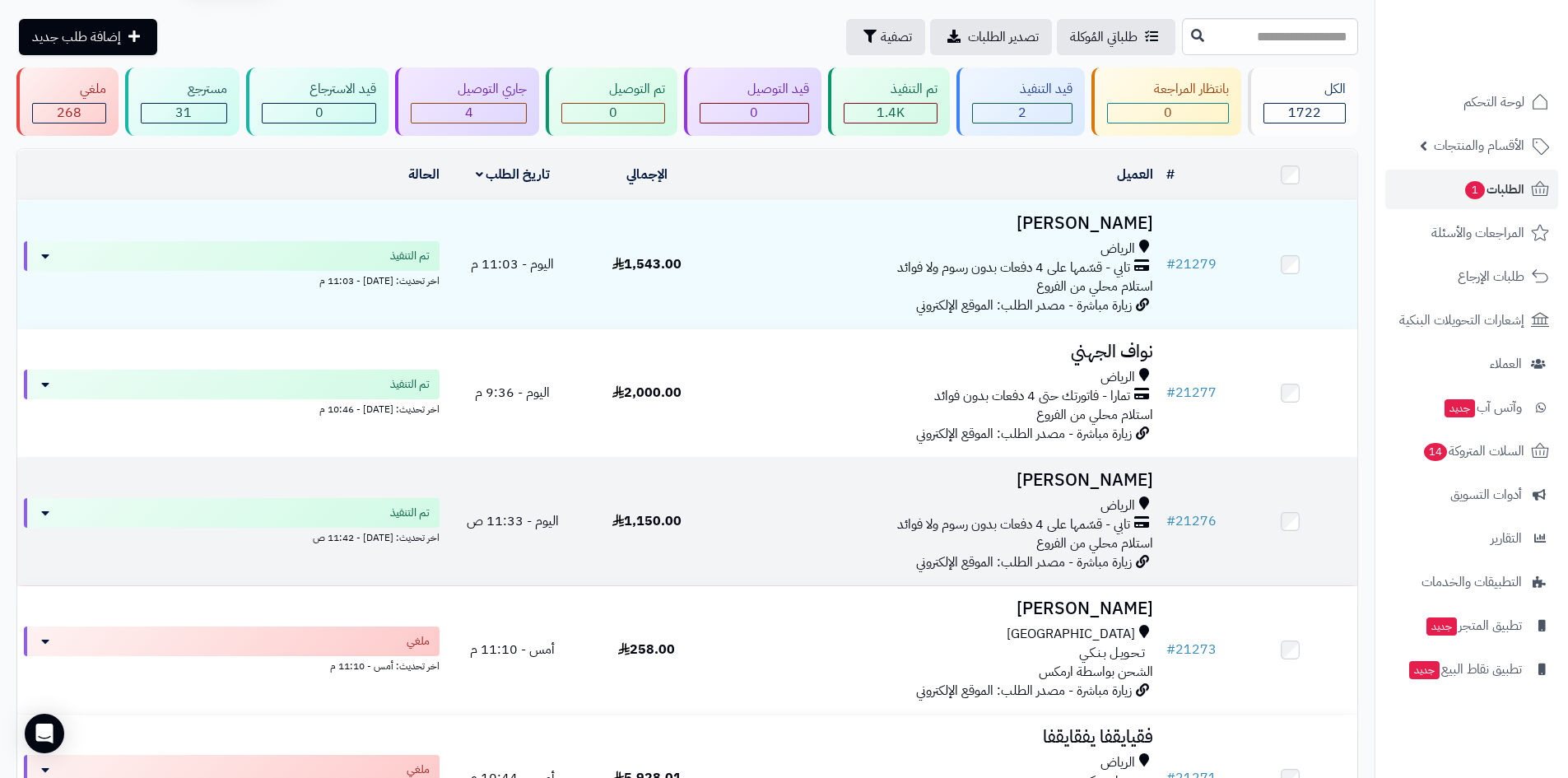
scroll to position [82, 0]
